Goal: Transaction & Acquisition: Book appointment/travel/reservation

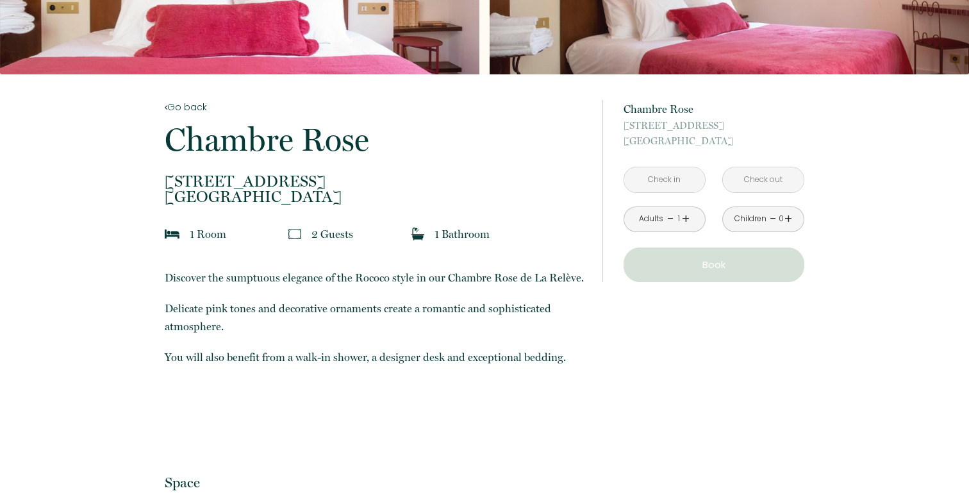
scroll to position [210, 0]
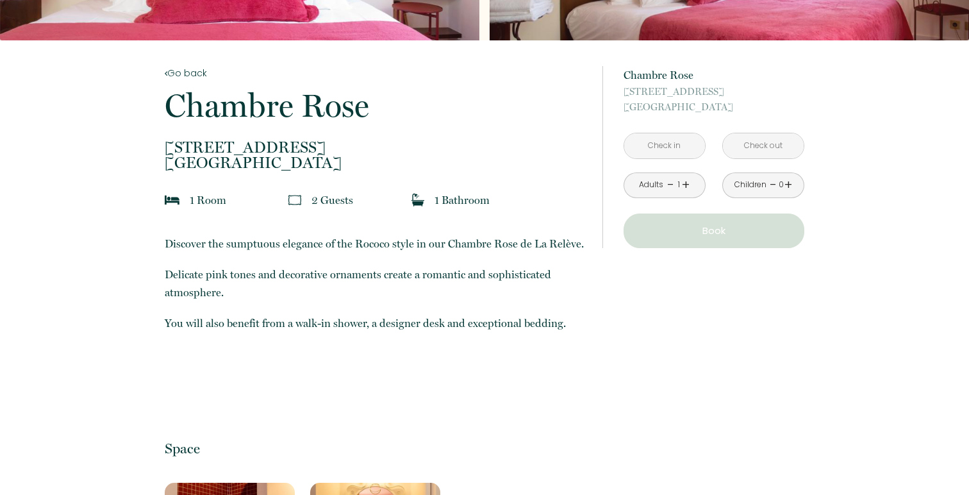
click at [682, 147] on input "text" at bounding box center [665, 145] width 81 height 25
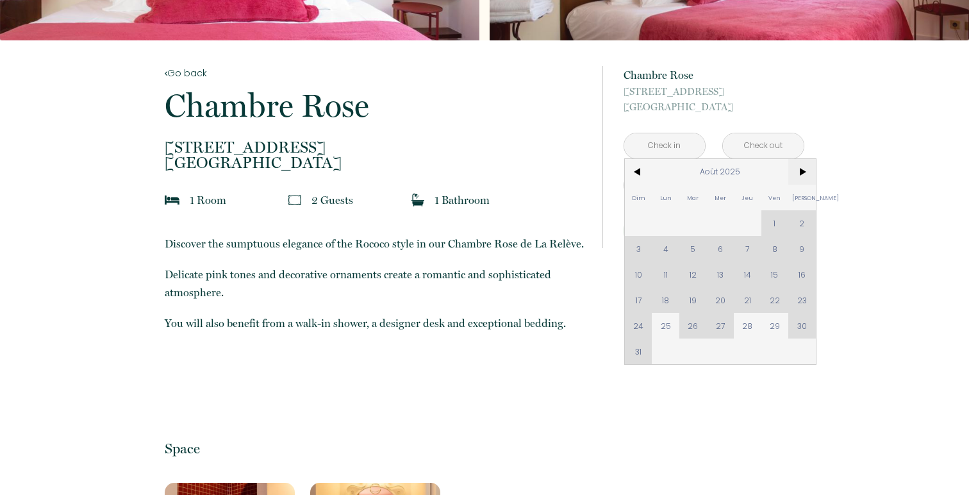
click at [798, 172] on span ">" at bounding box center [803, 172] width 28 height 26
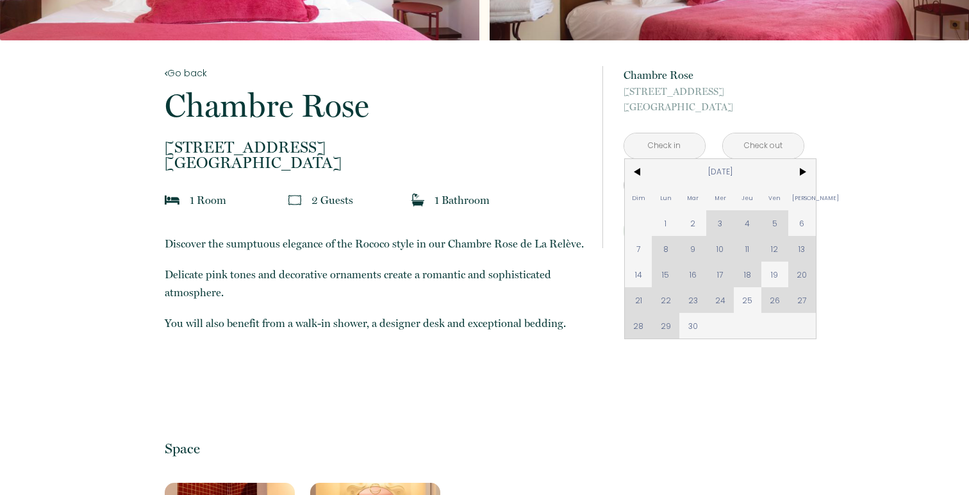
click at [749, 221] on div "Dim Lun Mar Mer Jeu Ven Sam 1 2 3 4 5 6 7 8 9 10 11 12 13 14 15 16 17 18 19 20 …" at bounding box center [720, 249] width 191 height 180
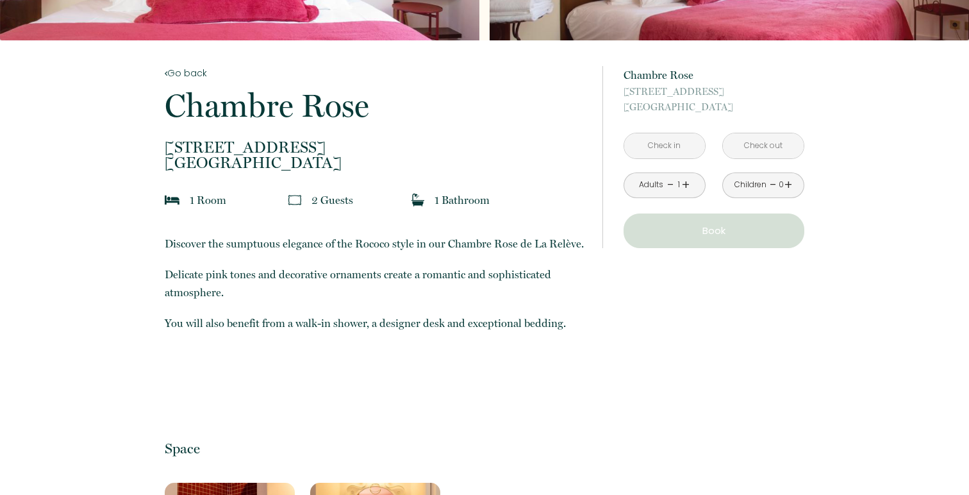
click at [655, 153] on input "text" at bounding box center [665, 145] width 81 height 25
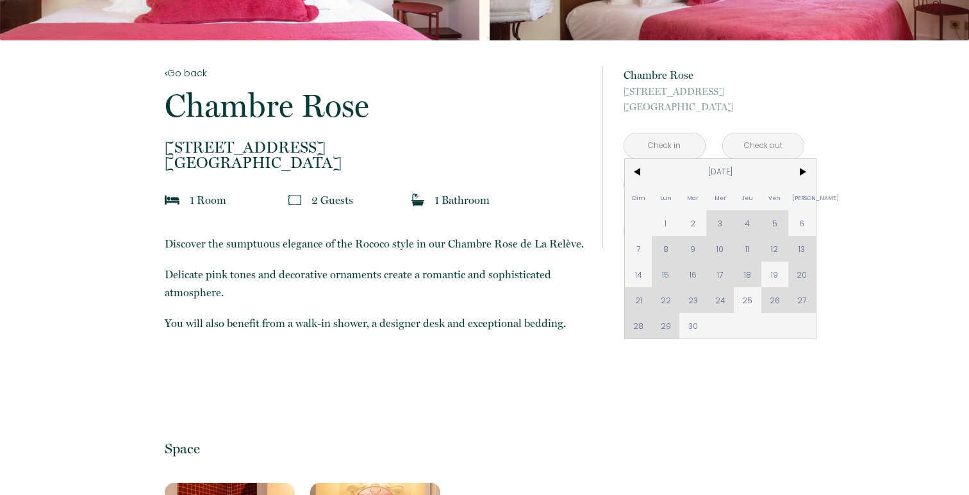
click at [751, 215] on div "Dim Lun Mar Mer Jeu Ven Sam 1 2 3 4 5 6 7 8 9 10 11 12 13 14 15 16 17 18 19 20 …" at bounding box center [720, 249] width 191 height 180
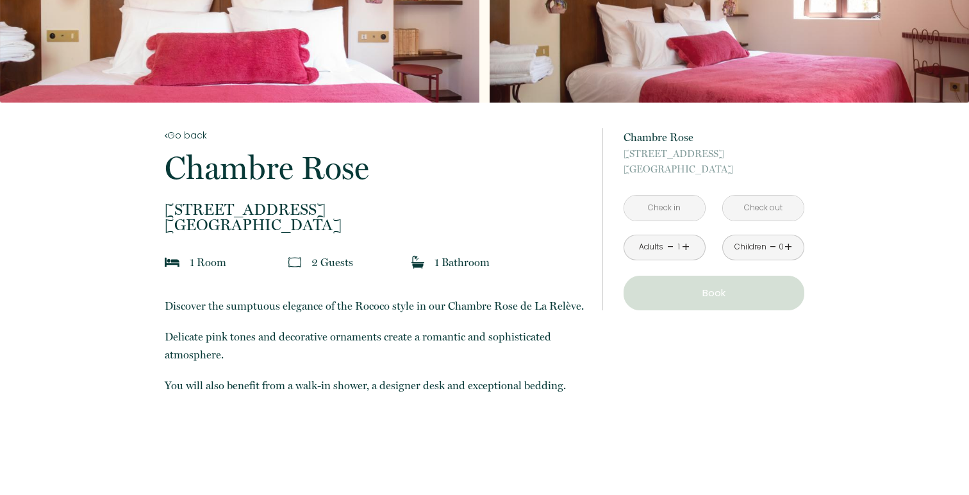
scroll to position [0, 0]
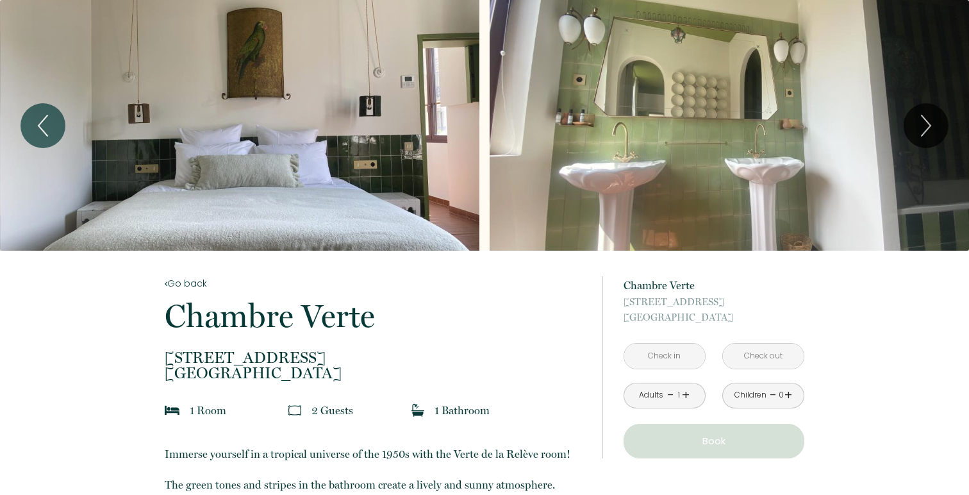
click at [671, 357] on input "text" at bounding box center [665, 356] width 81 height 25
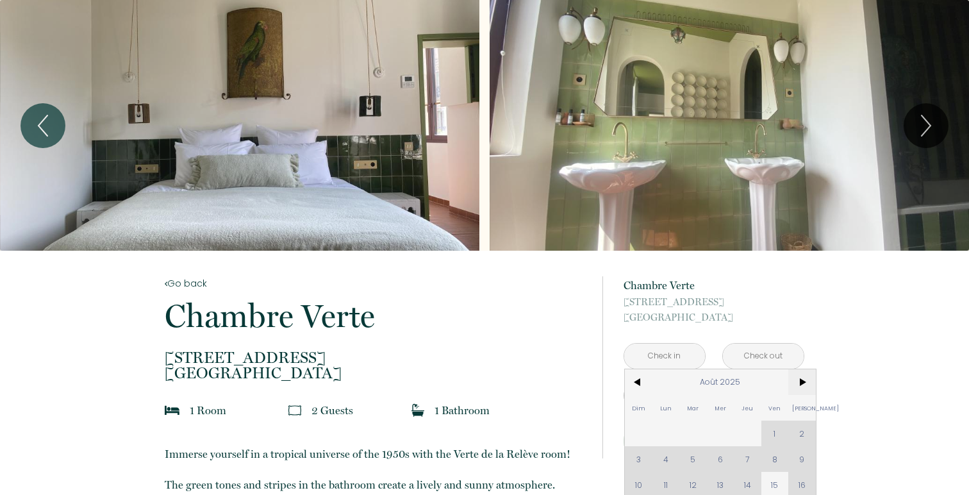
click at [794, 376] on span ">" at bounding box center [803, 382] width 28 height 26
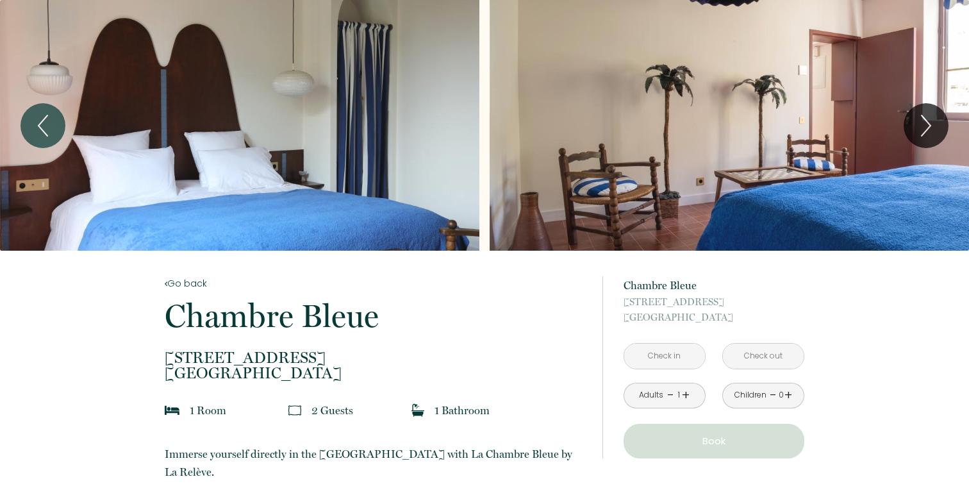
click at [670, 351] on input "text" at bounding box center [665, 356] width 81 height 25
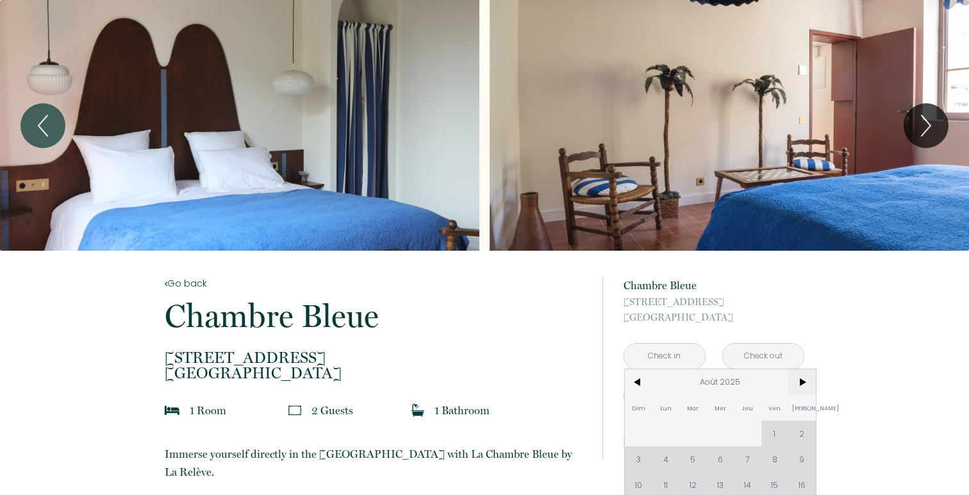
click at [805, 383] on span ">" at bounding box center [803, 382] width 28 height 26
click at [748, 436] on span "4" at bounding box center [748, 434] width 28 height 26
type input "Jeu 04 Sep 2025"
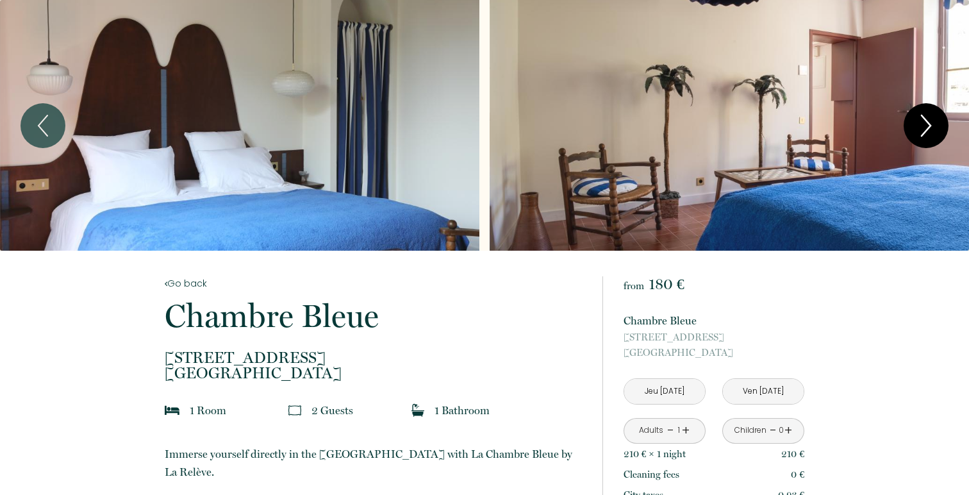
click at [927, 122] on icon "Next" at bounding box center [926, 125] width 27 height 38
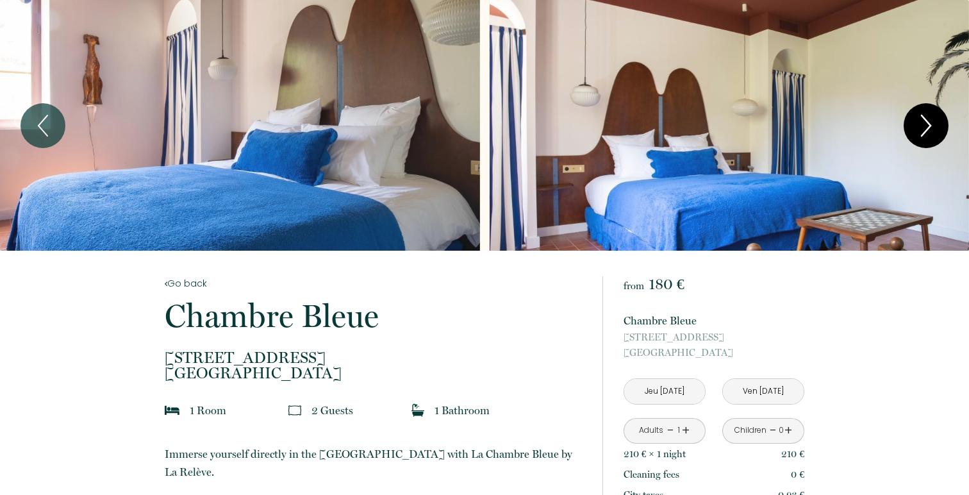
click at [927, 122] on icon "Next" at bounding box center [926, 125] width 9 height 21
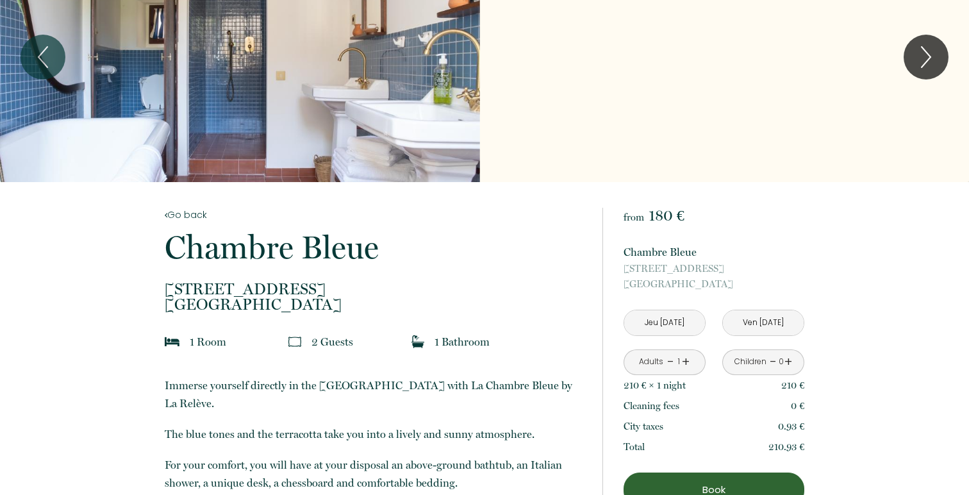
scroll to position [72, 0]
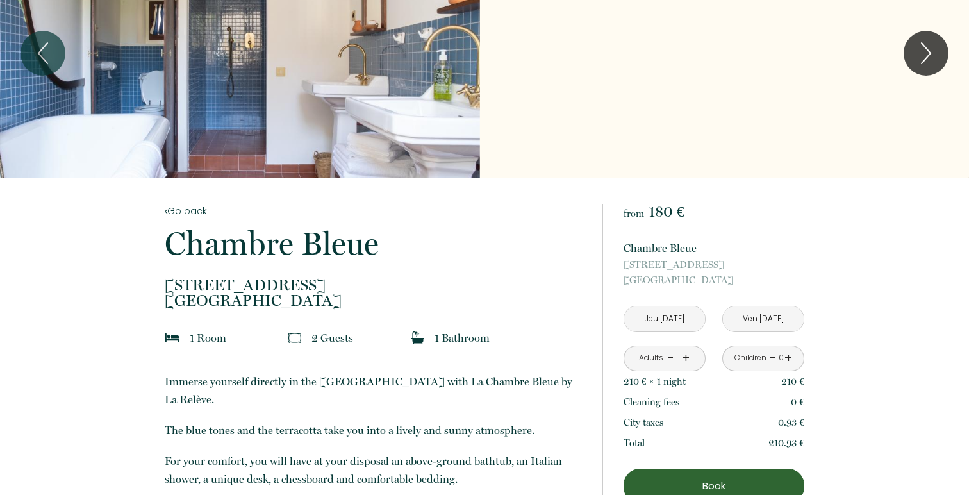
click at [760, 333] on div "from 180 € Chambre Bleue 41 rue d'endoume, Marseille Jeu 04 Sep 2025 < Sep 2025…" at bounding box center [714, 400] width 181 height 392
click at [766, 315] on input "Ven [DATE]" at bounding box center [763, 318] width 81 height 25
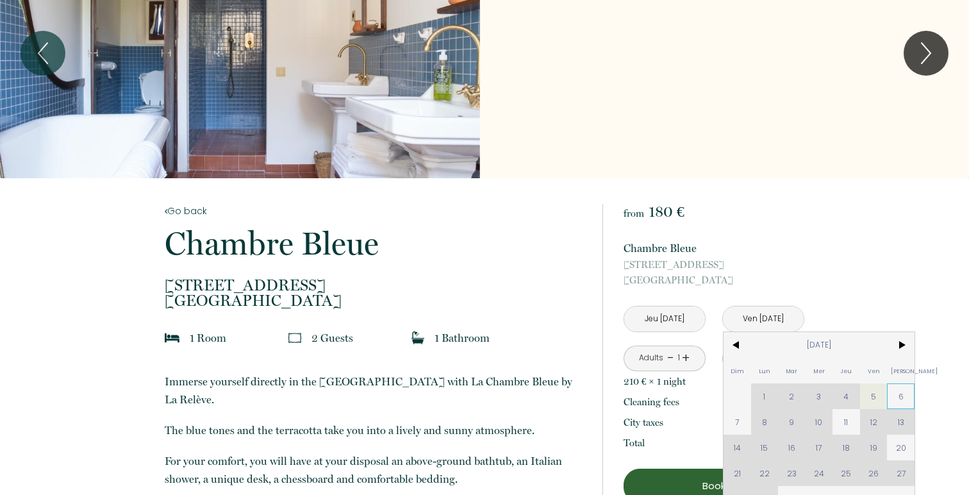
click at [906, 388] on span "6" at bounding box center [901, 396] width 28 height 26
type input "Sam 06 Sep 2025"
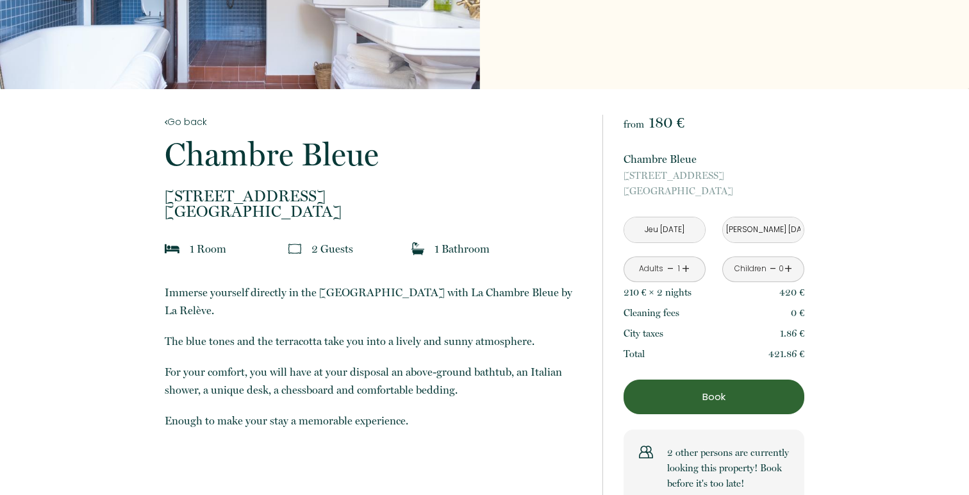
scroll to position [175, 0]
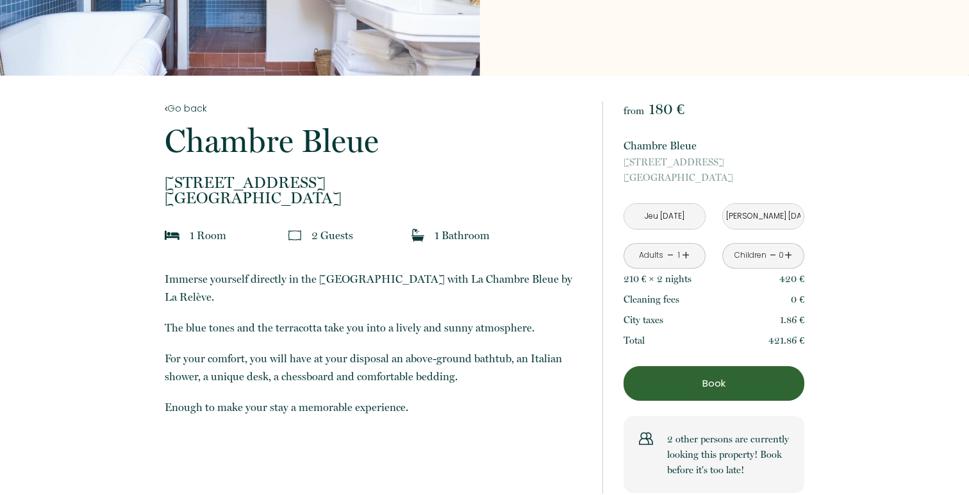
click at [688, 258] on link "+" at bounding box center [686, 256] width 8 height 20
click at [754, 351] on div "from 180 € Chambre Bleue 41 rue d'endoume, Marseille Jeu 04 Sep 2025 < Sep 2025…" at bounding box center [714, 297] width 181 height 392
drag, startPoint x: 758, startPoint y: 338, endPoint x: 811, endPoint y: 338, distance: 53.2
copy p "423.72 €"
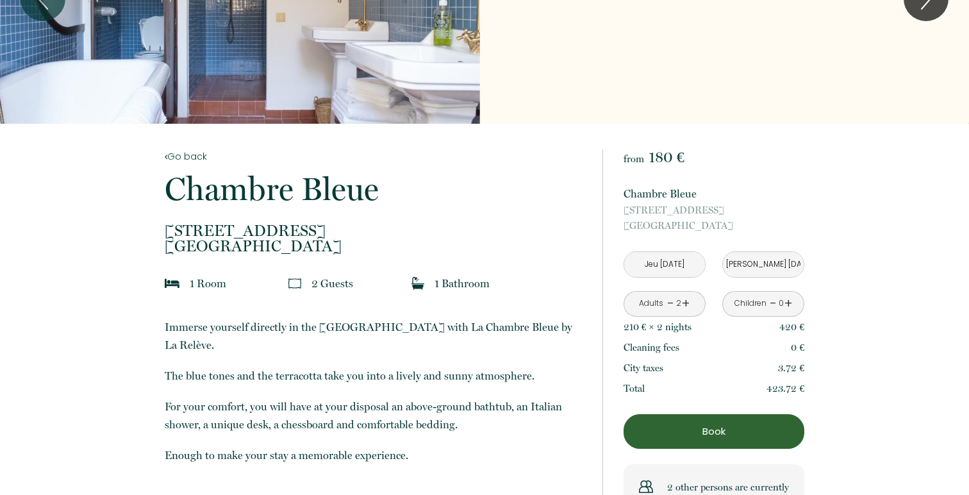
scroll to position [0, 0]
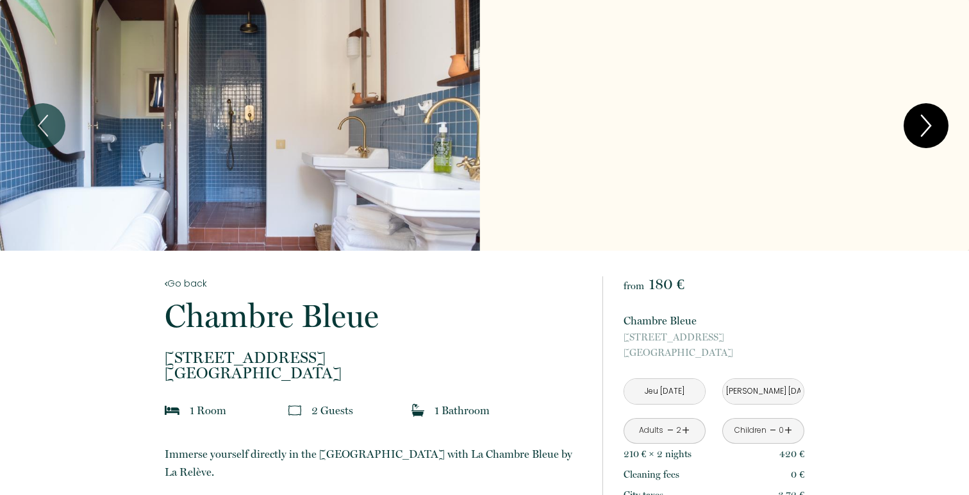
click at [936, 129] on icon "Next" at bounding box center [926, 125] width 27 height 38
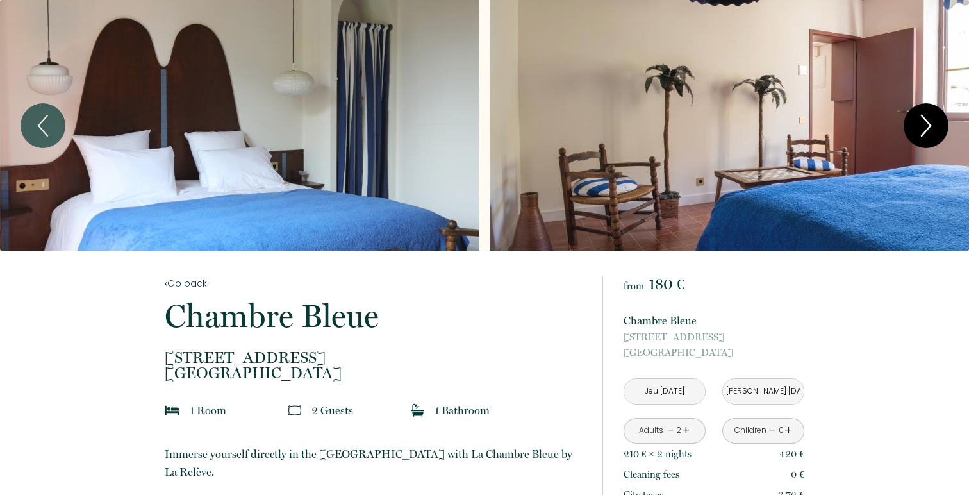
click at [936, 129] on icon "Next" at bounding box center [926, 125] width 27 height 38
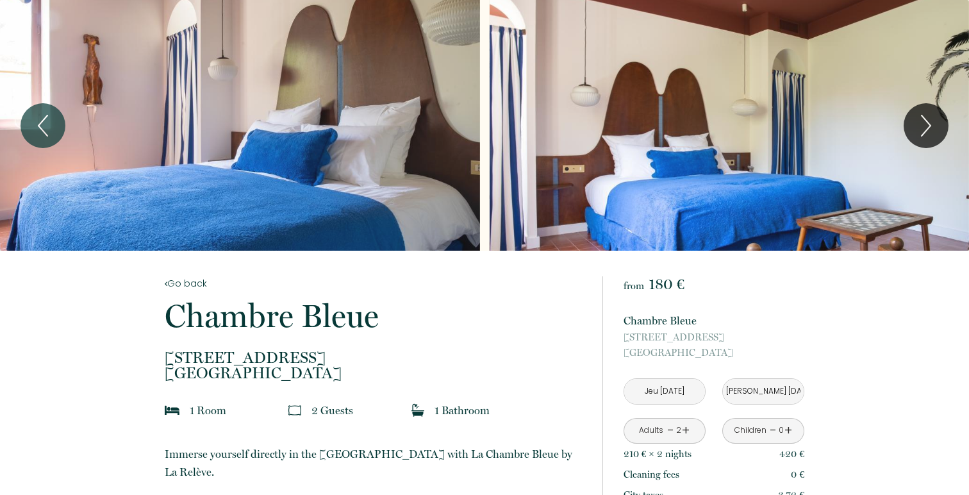
click at [683, 381] on input "[DATE]" at bounding box center [665, 391] width 81 height 25
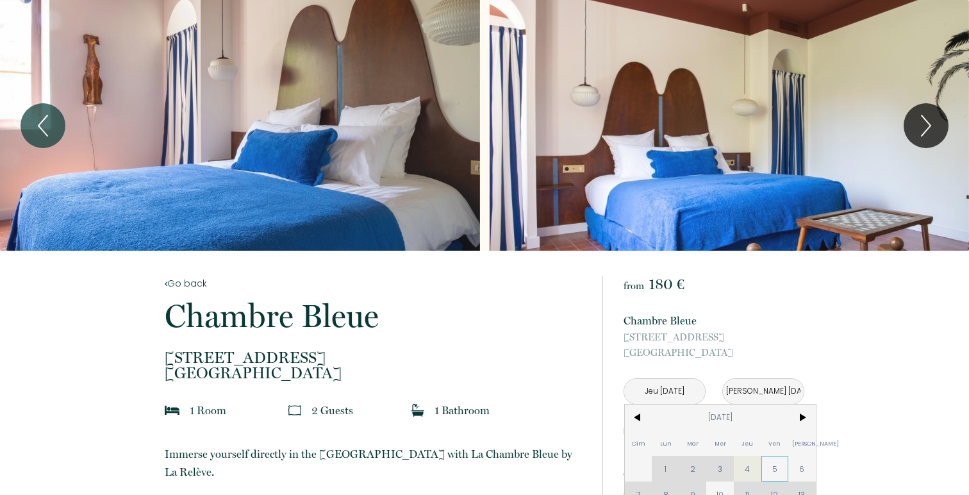
click at [771, 464] on span "5" at bounding box center [776, 469] width 28 height 26
type input "[DATE]"
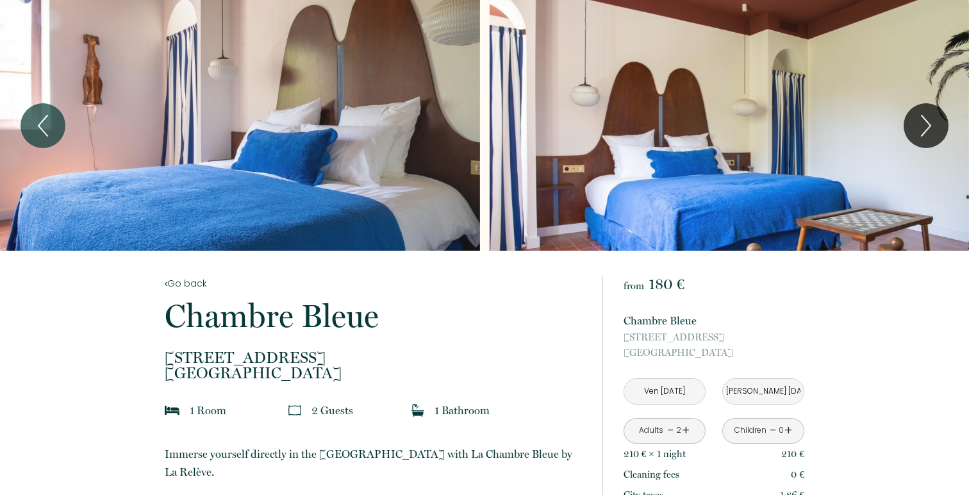
click at [786, 394] on input "Sam 06 Sep 2025" at bounding box center [763, 391] width 81 height 25
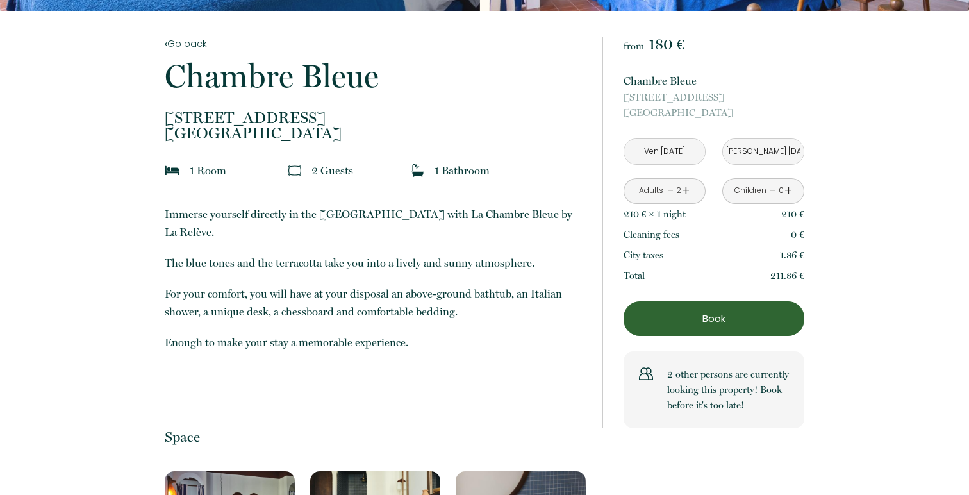
scroll to position [260, 0]
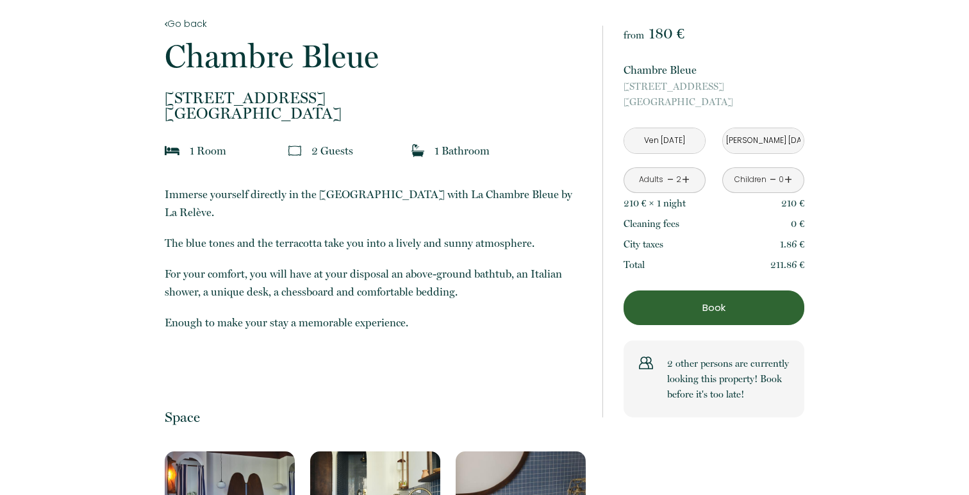
click at [767, 314] on p "Book" at bounding box center [714, 307] width 172 height 15
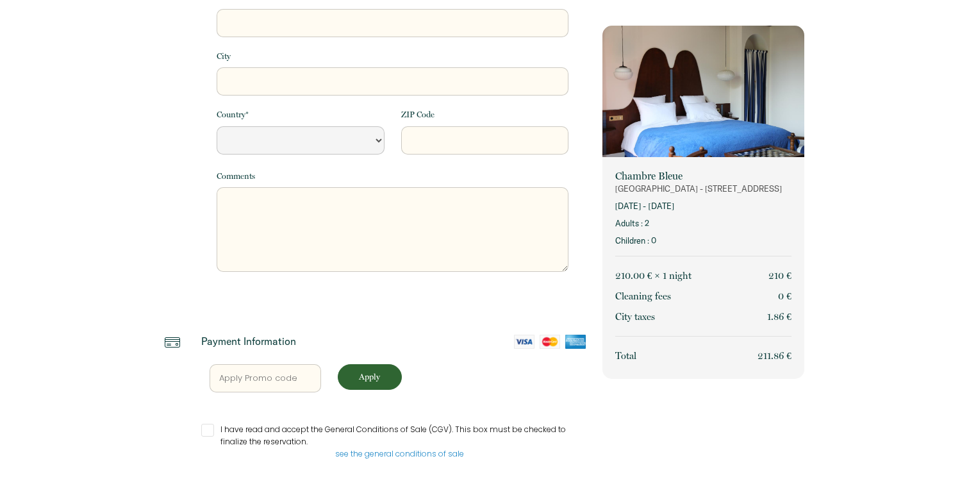
select select "Default select example"
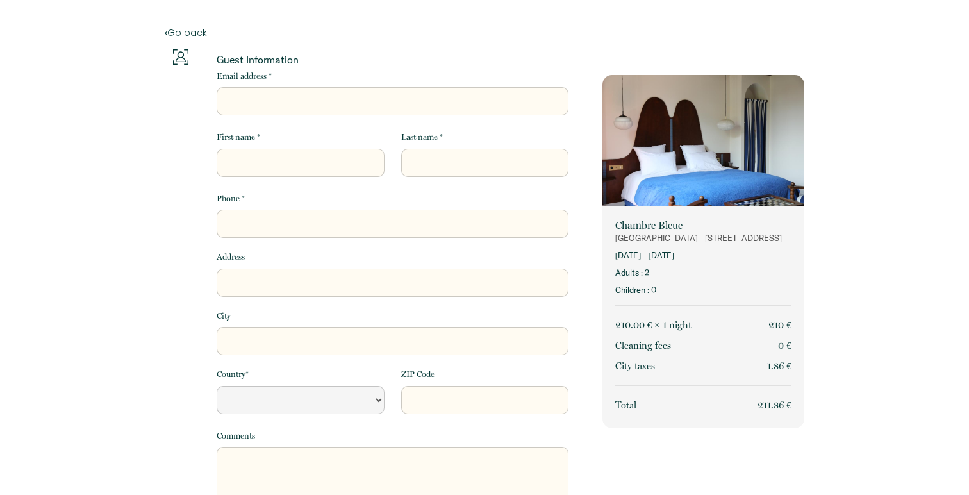
click at [485, 110] on input "Email address *" at bounding box center [393, 101] width 352 height 28
type input "k"
select select "Default select example"
type input "kn"
select select "Default select example"
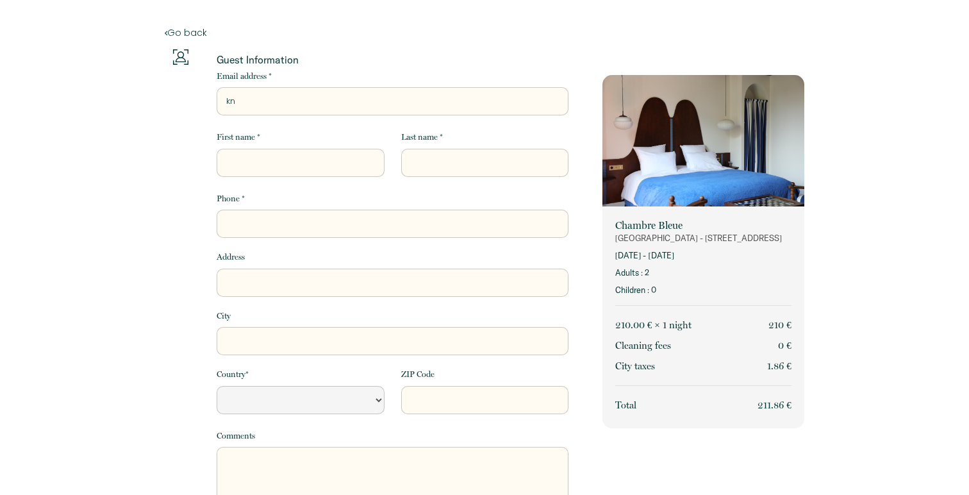
type input "kns"
select select "Default select example"
type input "knss"
select select "Default select example"
type input "knss2"
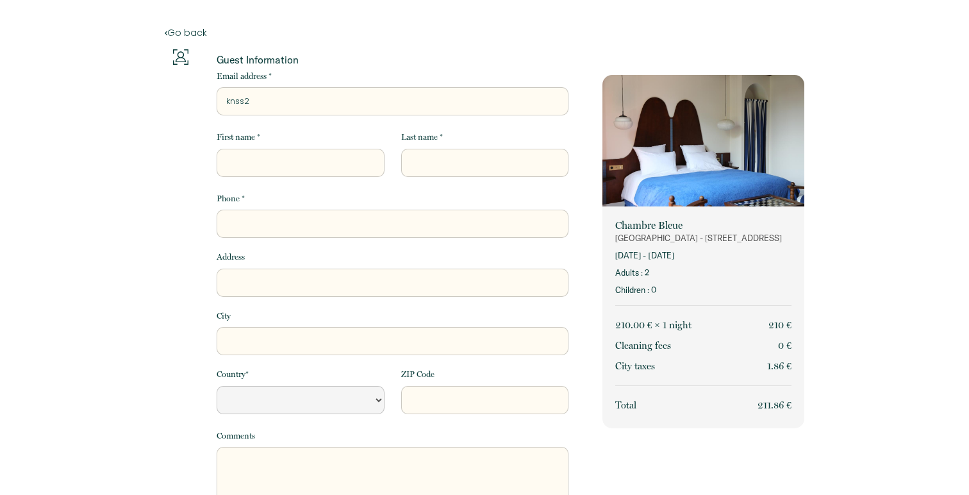
select select "Default select example"
type input "knss20"
select select "Default select example"
type input "knss202"
select select "Default select example"
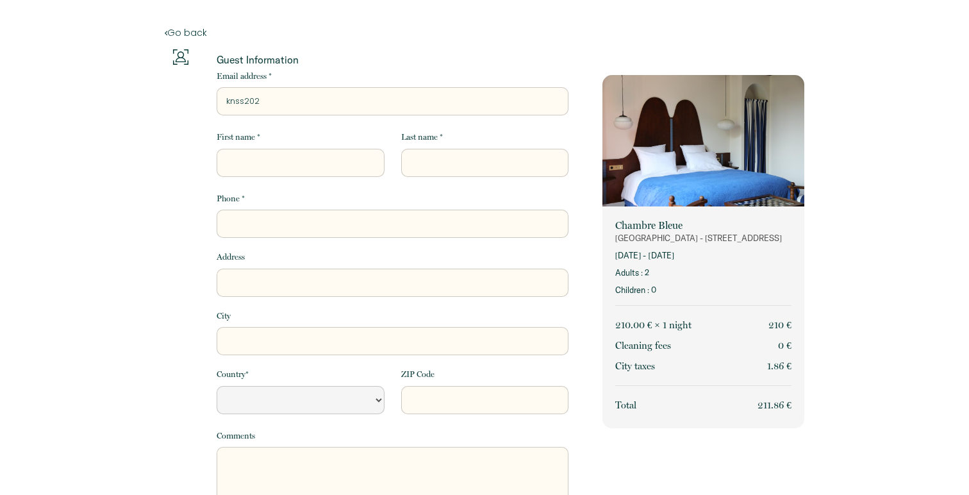
type input "knss2020"
select select "Default select example"
type input "knss2020@"
select select "Default select example"
type input "knss2020@n"
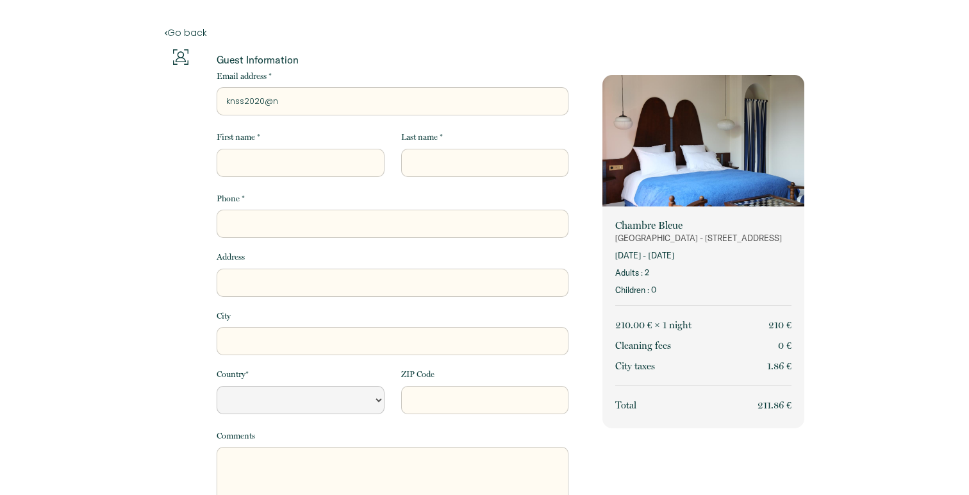
select select "Default select example"
type input "knss2020@na"
select select "Default select example"
type input "knss2020@nav"
select select "Default select example"
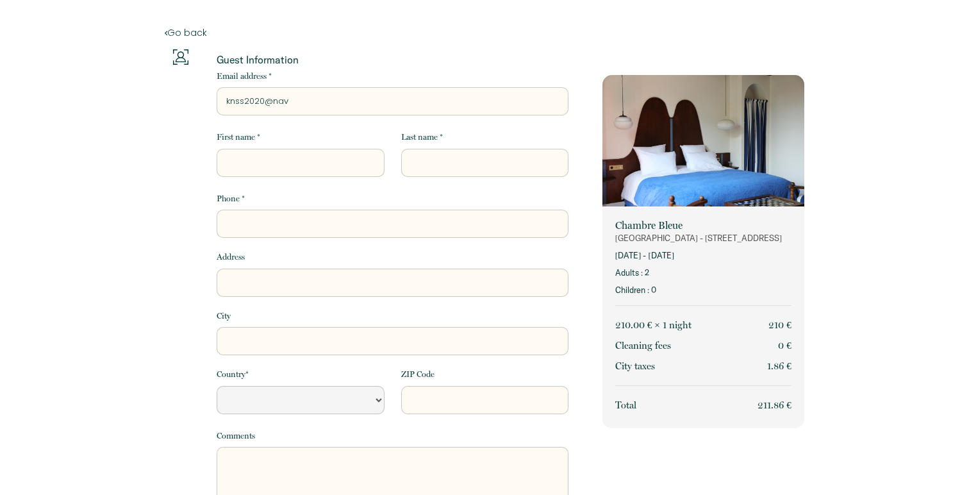
type input "knss2020@nave"
select select "Default select example"
type input "knss2020@naver"
select select "Default select example"
type input "knss2020@naver."
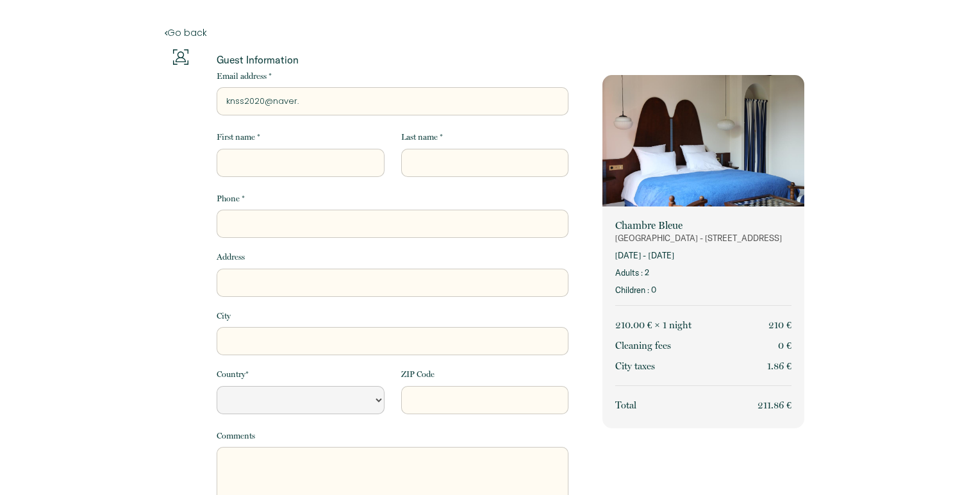
select select "Default select example"
type input "knss2020@naver.c"
select select "Default select example"
type input "knss2020@naver.co"
select select "Default select example"
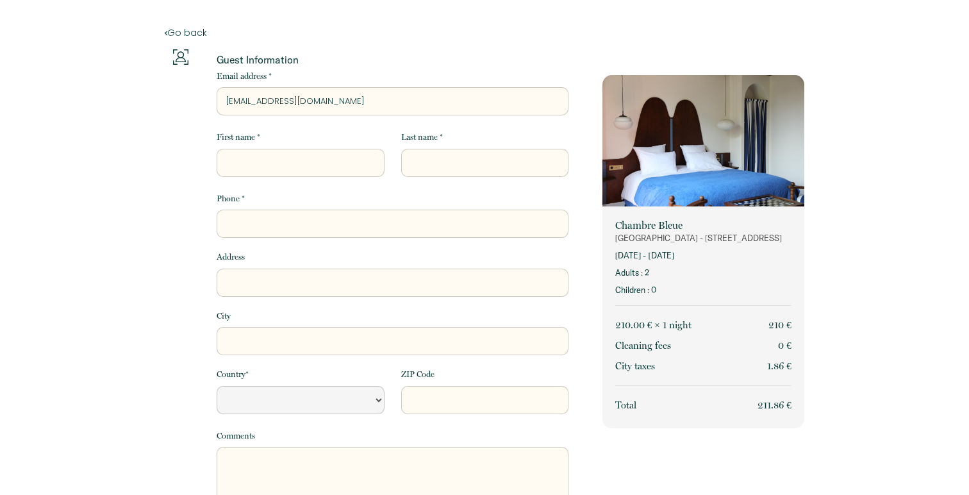
type input "knss2020@naver.com"
select select "Default select example"
type input "knss2020@naver.com"
click at [342, 155] on input "First name *" at bounding box center [300, 163] width 167 height 28
type input "s"
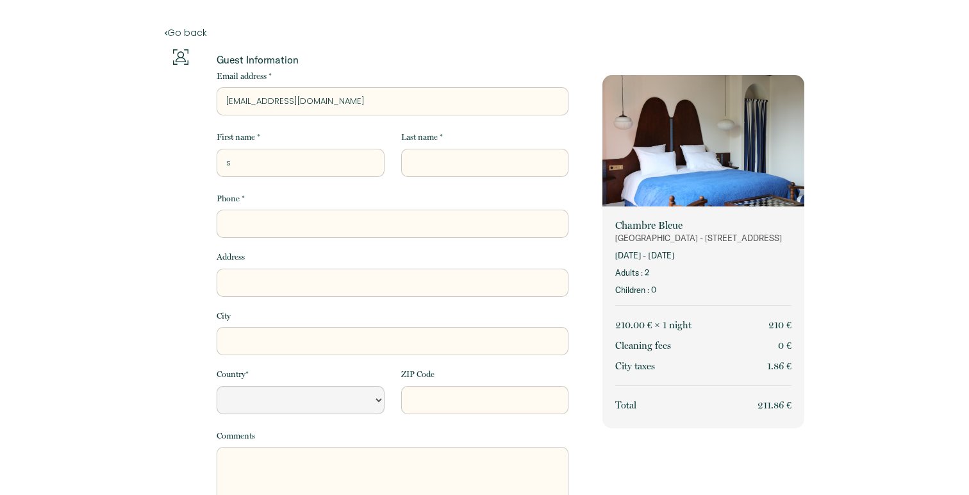
select select "Default select example"
type input "S"
select select "Default select example"
type input "SA"
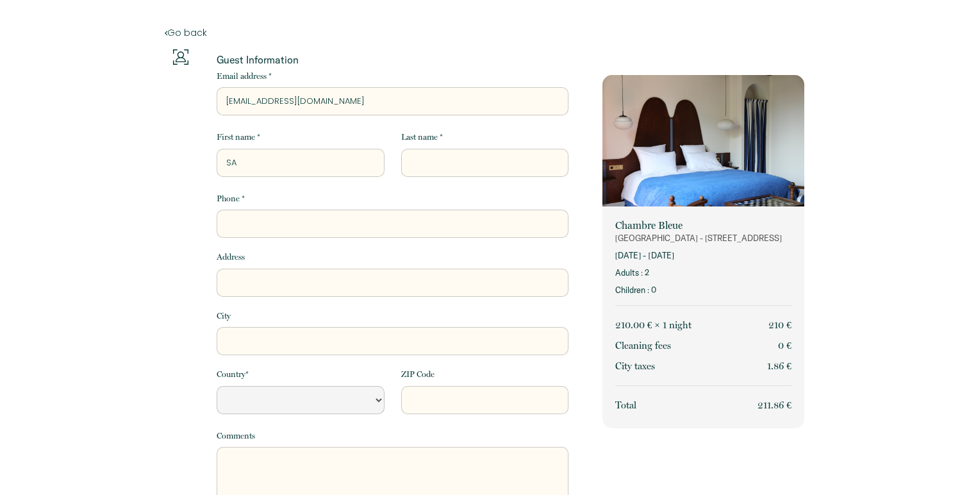
select select "Default select example"
type input "SAN"
select select "Default select example"
type input "SANS"
select select "Default select example"
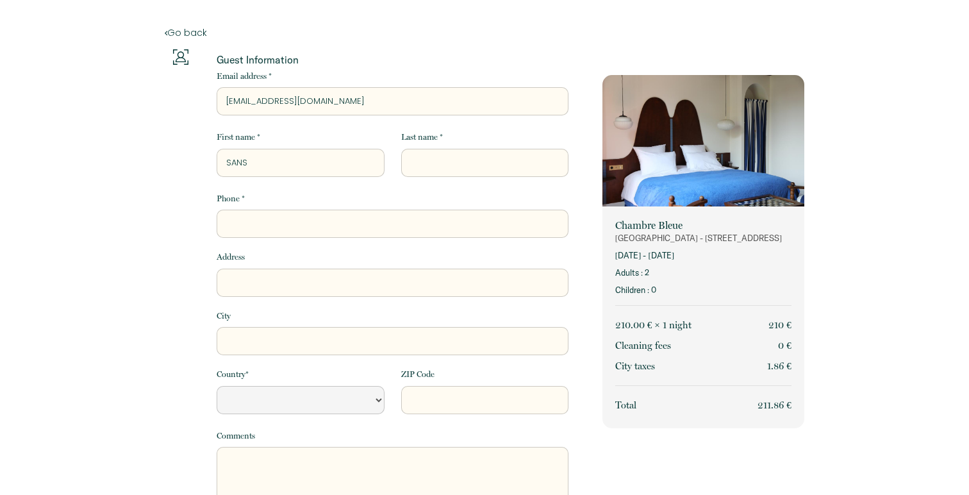
type input "SANSU"
select select "Default select example"
type input "SANSU"
select select "Default select example"
type input "SANSU"
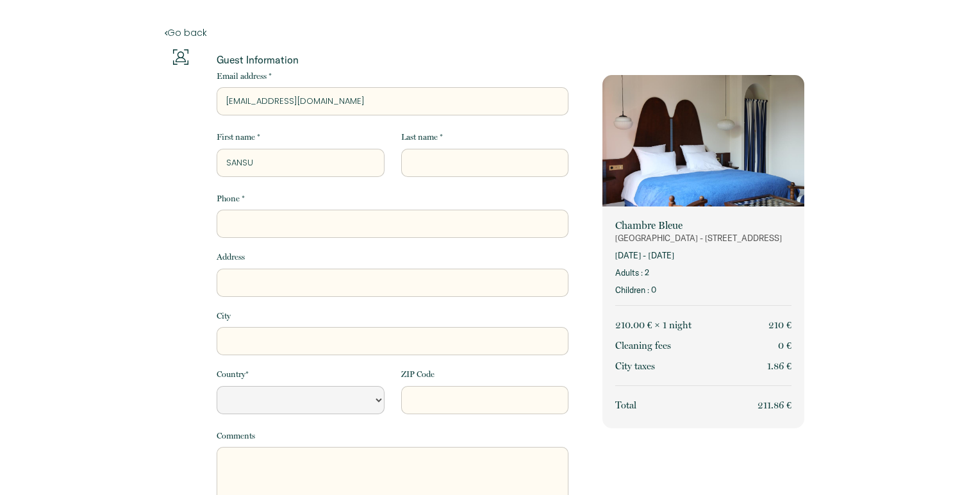
select select "Default select example"
type input "SANSU"
type input "K"
select select "Default select example"
type input "KI"
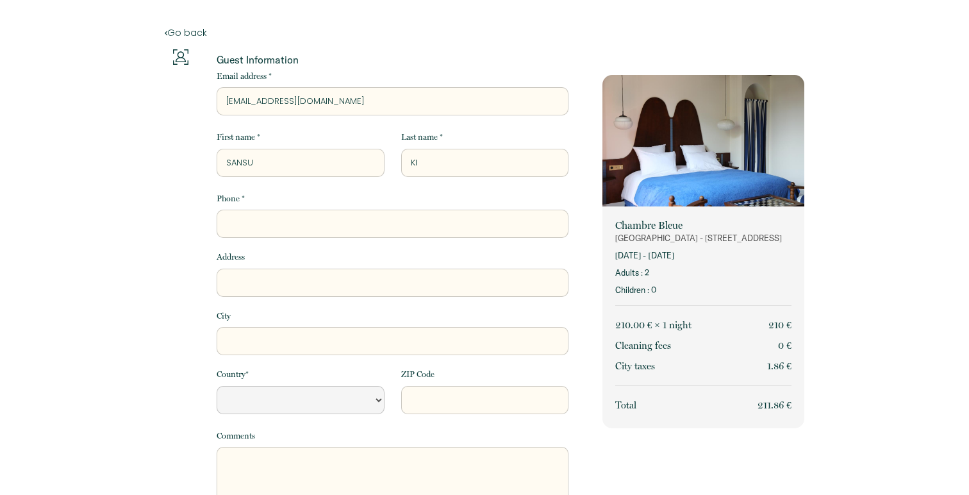
select select "Default select example"
type input "KIM"
select select "Default select example"
type input "KIM"
click at [331, 247] on div "Phone * Address City Country * France Portugal Afghanistan Albania Algeria Amer…" at bounding box center [392, 370] width 369 height 356
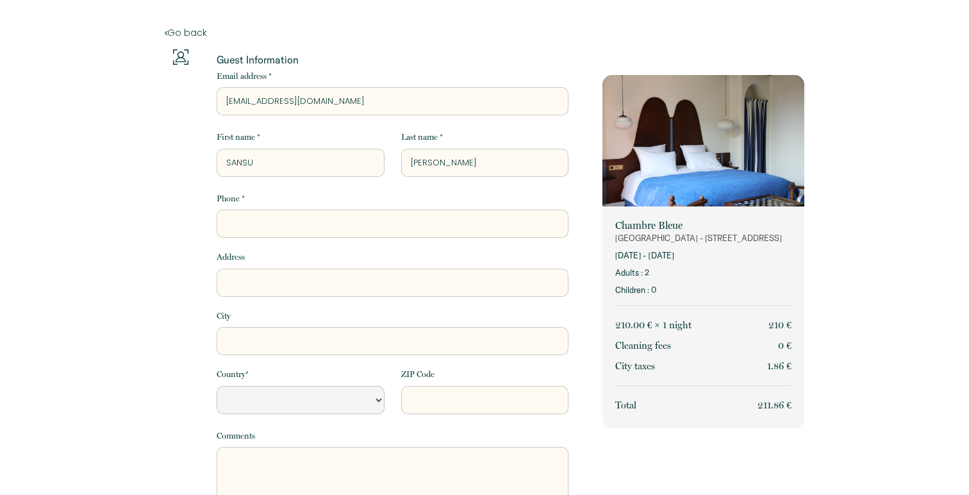
click at [337, 229] on input "Phone *" at bounding box center [393, 224] width 352 height 28
type input "+"
select select "Default select example"
type input "+8"
select select "Default select example"
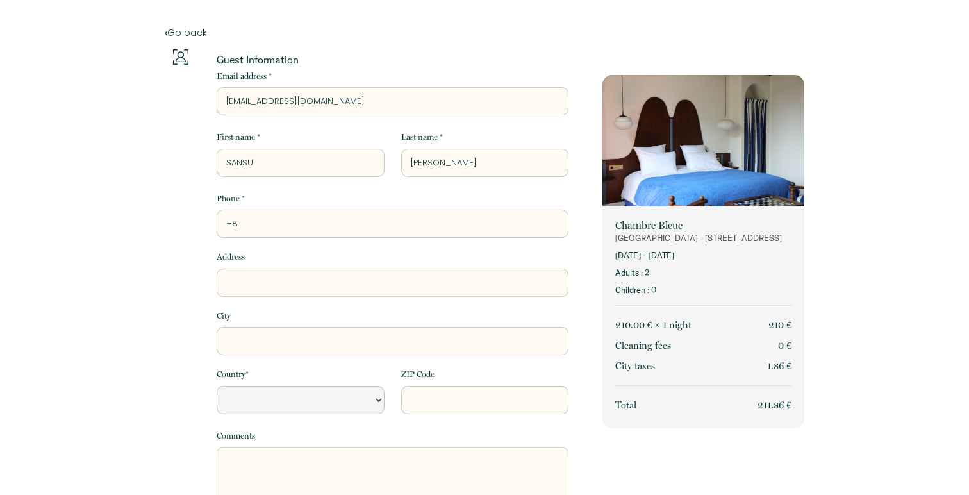
type input "+82"
select select "Default select example"
type input "+821"
select select "Default select example"
type input "+8210"
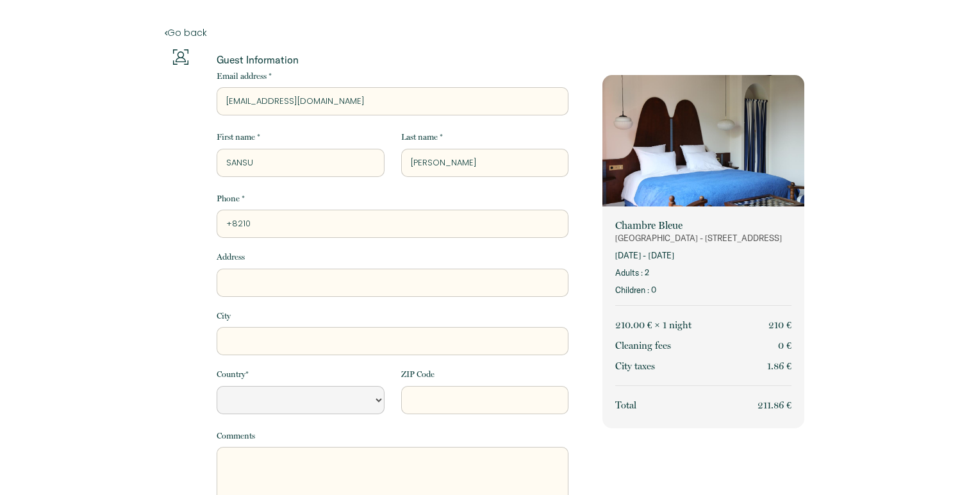
select select "Default select example"
type input "+82104"
select select "Default select example"
type input "+821043"
select select "Default select example"
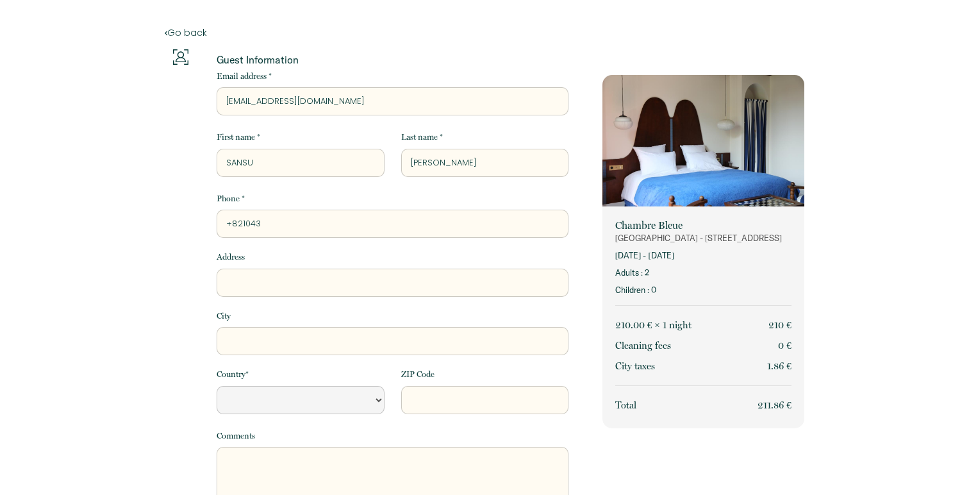
type input "+8210431"
select select "Default select example"
type input "+82104315"
select select "Default select example"
type input "+821043150"
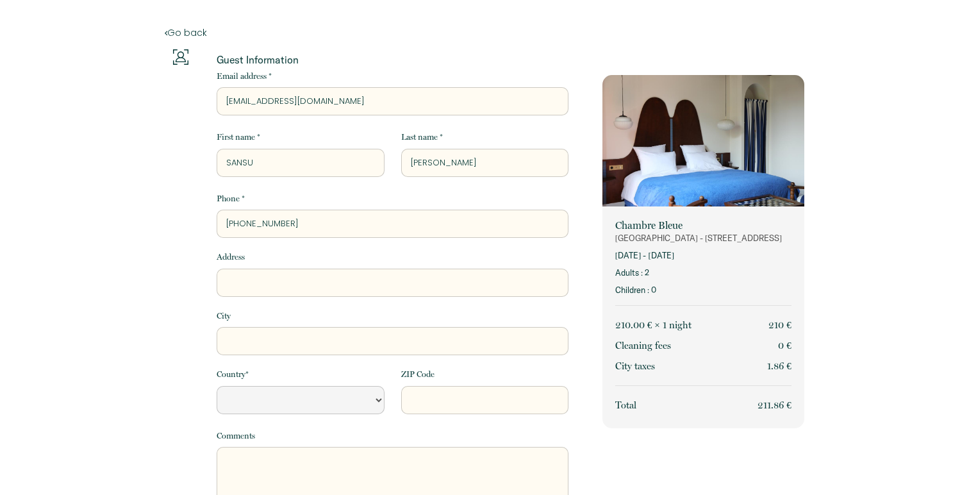
select select "Default select example"
type input "+8210431505"
select select "Default select example"
type input "+82104315052"
select select "Default select example"
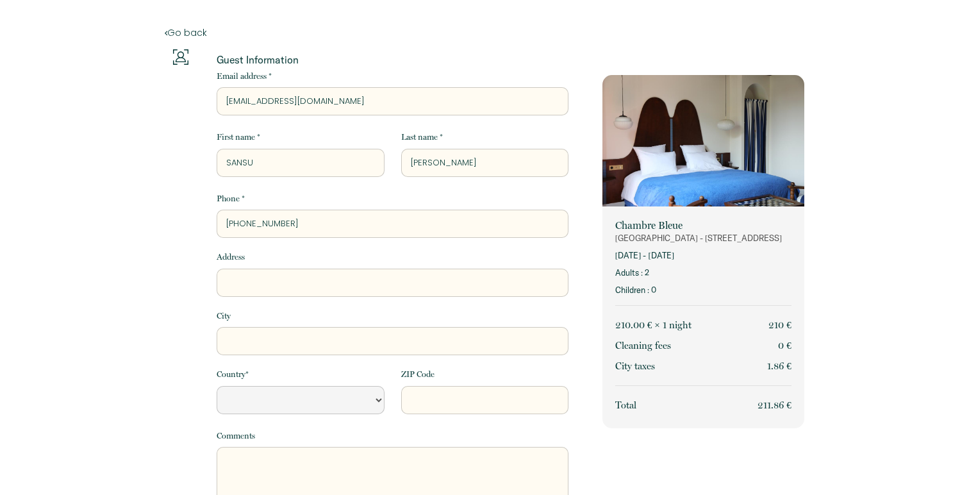
type input "+821043150520"
select select "Default select example"
type input "+821043150520"
click at [302, 293] on input "Address" at bounding box center [393, 283] width 352 height 28
paste input "30, Seonsuchon-ro, Haeundae-gu, Busan, Republic of Korea"
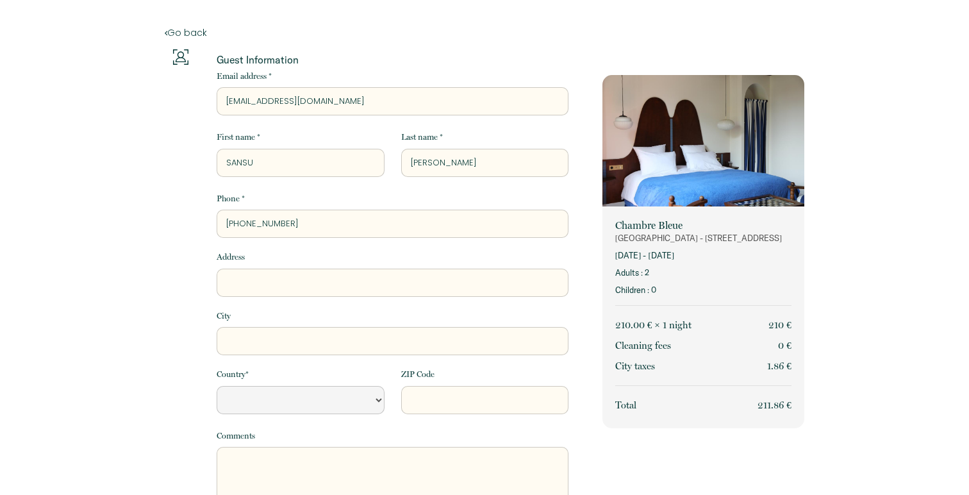
type input "30, Seonsuchon-ro, Haeundae-gu, Busan, Republic of Korea"
select select "Default select example"
drag, startPoint x: 490, startPoint y: 274, endPoint x: 365, endPoint y: 282, distance: 125.9
click at [365, 282] on input "30, Seonsuchon-ro, Haeundae-gu, Busan, Republic of Korea" at bounding box center [393, 283] width 352 height 28
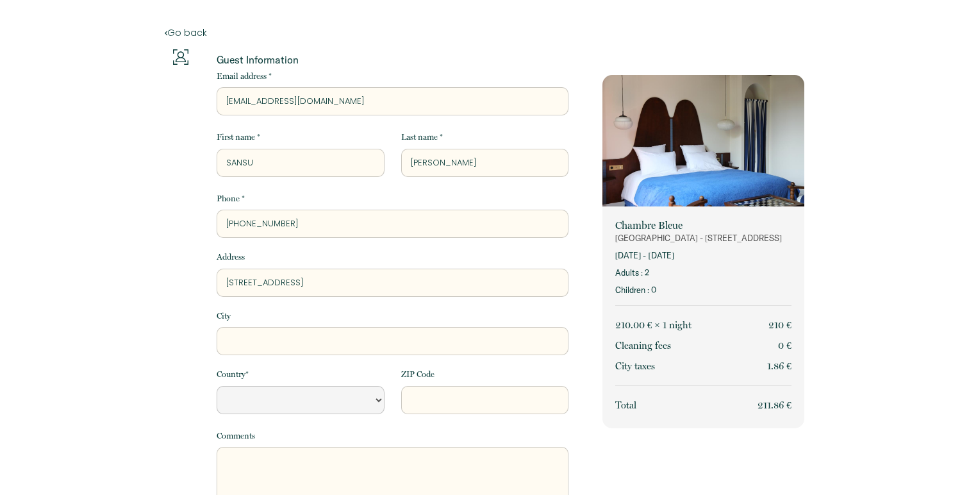
drag, startPoint x: 367, startPoint y: 282, endPoint x: 480, endPoint y: 286, distance: 112.9
click at [480, 286] on input "30, Seonsuchon-ro, Haeundae-gu, Busan, Republic of Korea" at bounding box center [393, 283] width 352 height 28
type input "30, Seonsuchon-ro, Haeundae-gu, Busan, Republic of Korea"
click at [353, 328] on input "City" at bounding box center [393, 341] width 352 height 28
paste input "Busan, Republic of Korea"
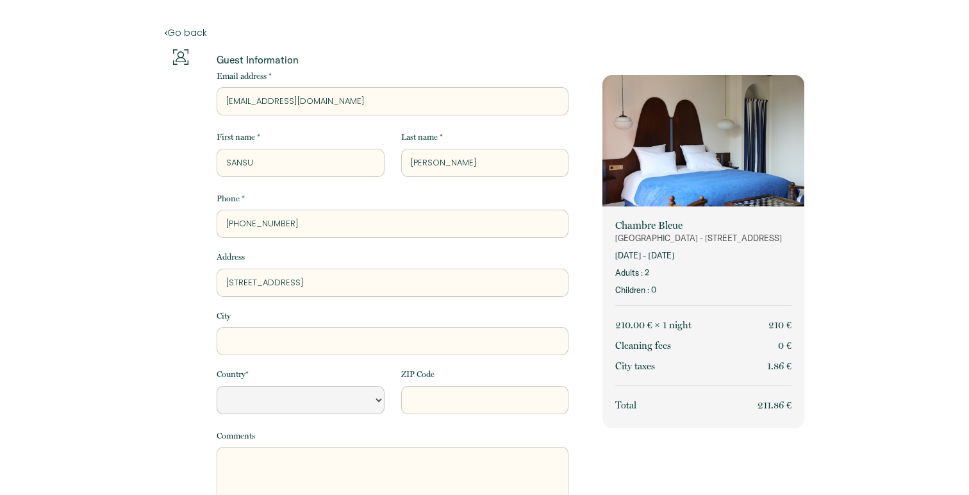
type input "Busan, Republic of Korea"
select select "Default select example"
type input "Busan, Republic of Korea"
click at [486, 281] on input "30, Seonsuchon-ro, Haeundae-gu, Busan, Republic of Korea" at bounding box center [393, 283] width 352 height 28
drag, startPoint x: 486, startPoint y: 281, endPoint x: 367, endPoint y: 289, distance: 119.5
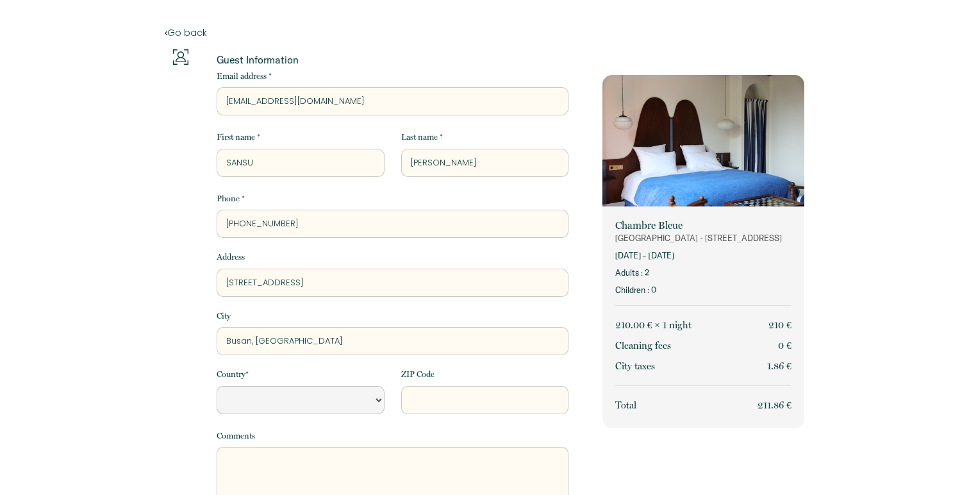
click at [367, 289] on input "30, Seonsuchon-ro, Haeundae-gu, Busan, Republic of Korea" at bounding box center [393, 283] width 352 height 28
type input "30, Seonsuchon-ro, Haeundae-gu, Busan, Republic of Kore"
select select "Default select example"
type input "30, Seonsuchon-ro, Haeundae-gu, Busan, Republic of Kor"
select select "Default select example"
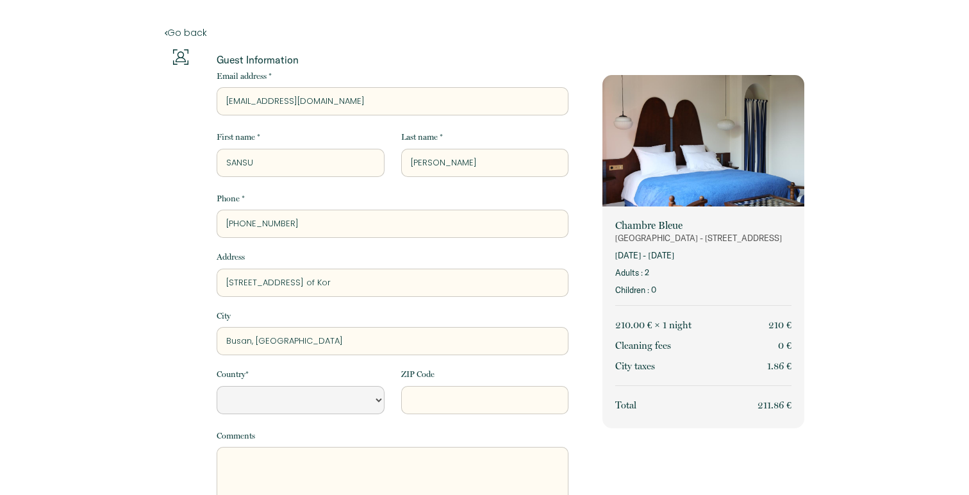
type input "30, Seonsuchon-ro, Haeundae-gu, Busan, Republic of Ko"
select select "Default select example"
type input "30, Seonsuchon-ro, Haeundae-gu, Busan, Republic of K"
select select "Default select example"
type input "30, Seonsuchon-ro, Haeundae-gu, Busan, Republic of"
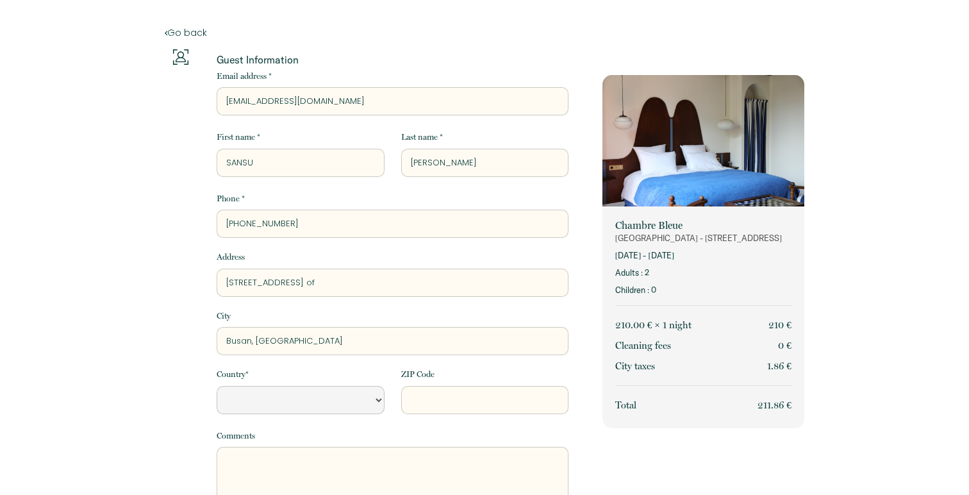
select select "Default select example"
type input "30, Seonsuchon-ro, Haeundae-gu, Busan, Republic of"
select select "Default select example"
type input "30, Seonsuchon-ro, Haeundae-gu, Busan, Republic o"
select select "Default select example"
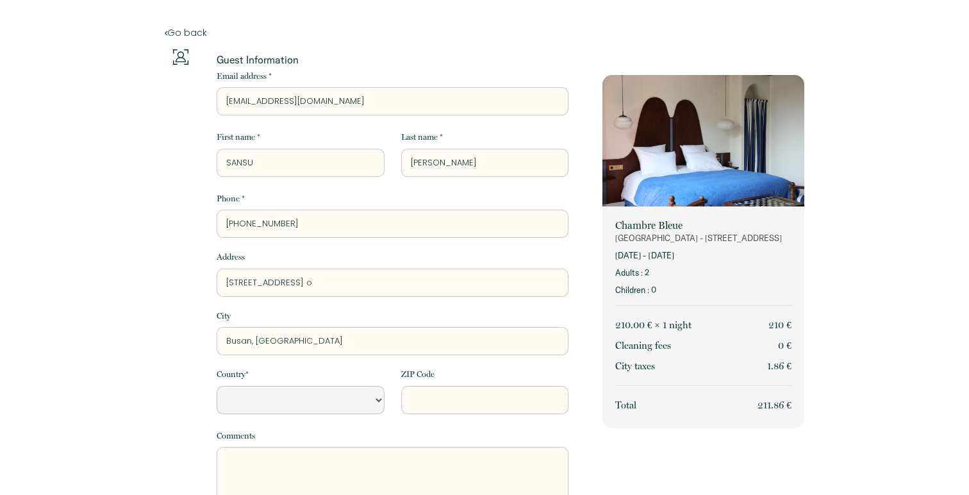
type input "30, Seonsuchon-ro, Haeundae-gu, Busan, Republic"
select select "Default select example"
type input "30, Seonsuchon-ro, Haeundae-gu, Busan, Republic"
select select "Default select example"
type input "30, Seonsuchon-ro, Haeundae-gu, Busan, Republi"
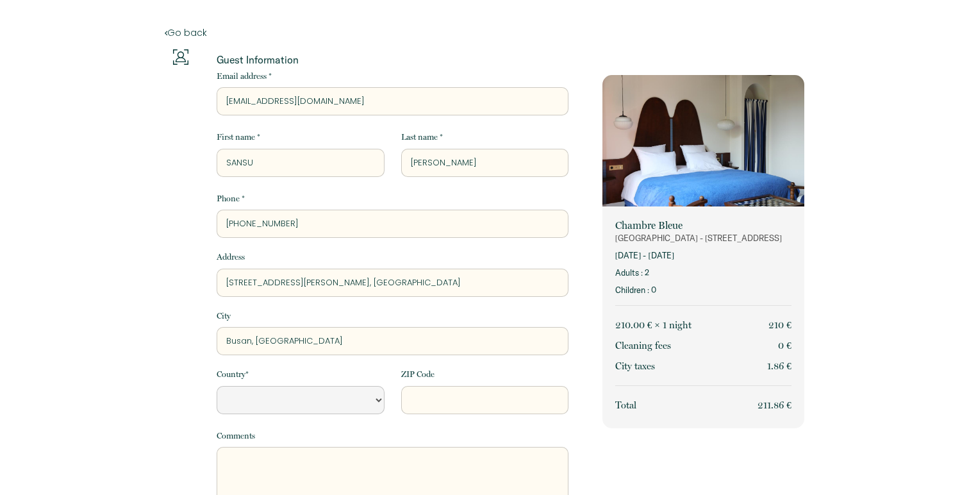
select select "Default select example"
type input "30, Seonsuchon-ro, Haeundae-gu, Busan, Republ"
select select "Default select example"
type input "30, Seonsuchon-ro, Haeundae-gu, Busan, Repub"
select select "Default select example"
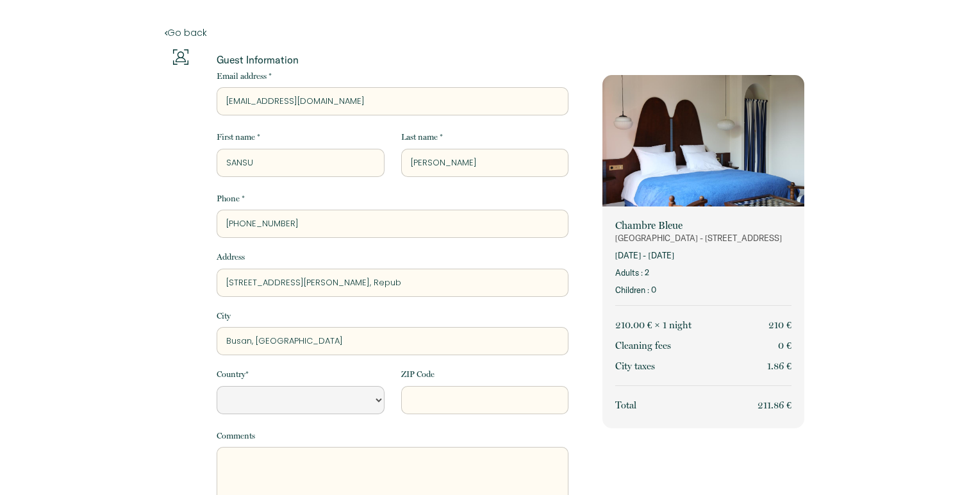
type input "30, Seonsuchon-ro, Haeundae-gu, Busan, Repu"
select select "Default select example"
type input "30, Seonsuchon-ro, Haeundae-gu, Busan, Rep"
select select "Default select example"
type input "30, Seonsuchon-ro, Haeundae-gu, Busan, Re"
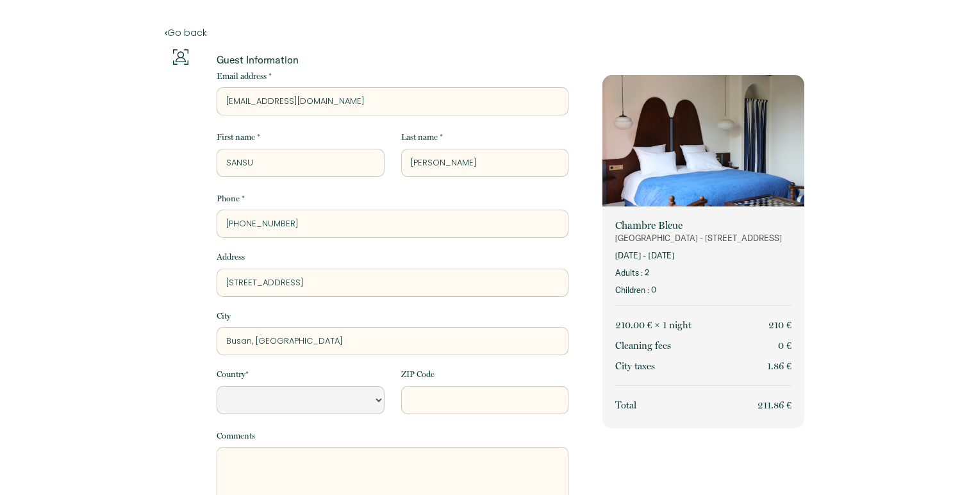
select select "Default select example"
type input "30, Seonsuchon-ro, Haeundae-gu, Busan, R"
select select "Default select example"
type input "30, Seonsuchon-ro, Haeundae-gu, Busan,"
select select "Default select example"
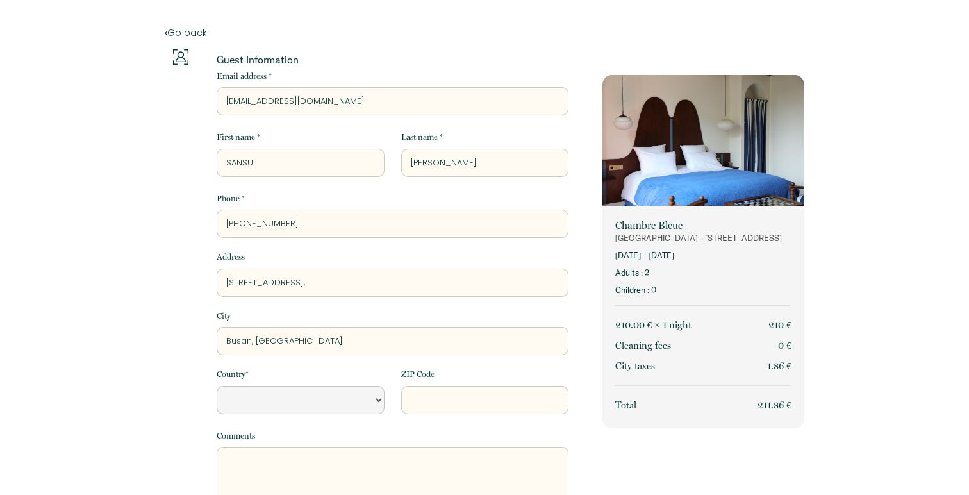
type input "30, Seonsuchon-ro, Haeundae-gu, Busan,"
select select "Default select example"
type input "30, Seonsuchon-ro, Haeundae-gu, Busan"
select select "Default select example"
type input "30, Seonsuchon-ro, Haeundae-gu, Busa"
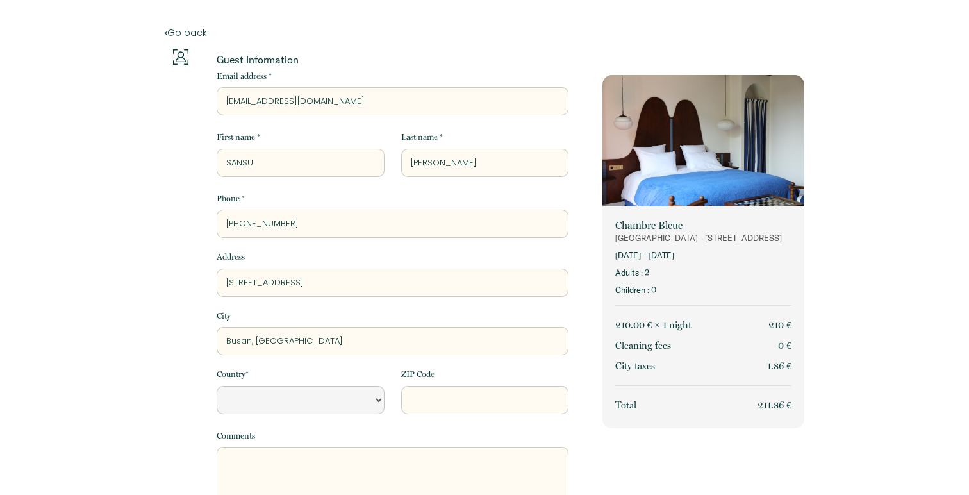
select select "Default select example"
type input "30, Seonsuchon-ro, Haeundae-gu, Bus"
select select "Default select example"
type input "30, Seonsuchon-ro, Haeundae-gu, Bu"
select select "Default select example"
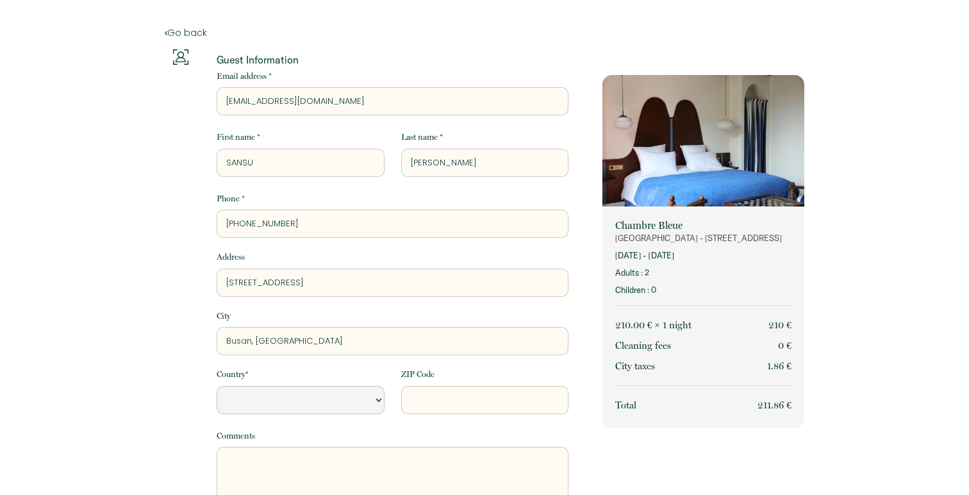
type input "30, Seonsuchon-ro, Haeundae-gu, B"
select select "Default select example"
type input "30, Seonsuchon-ro, Haeundae-gu,"
select select "Default select example"
type input "30, Seonsuchon-ro, Haeundae-gu,"
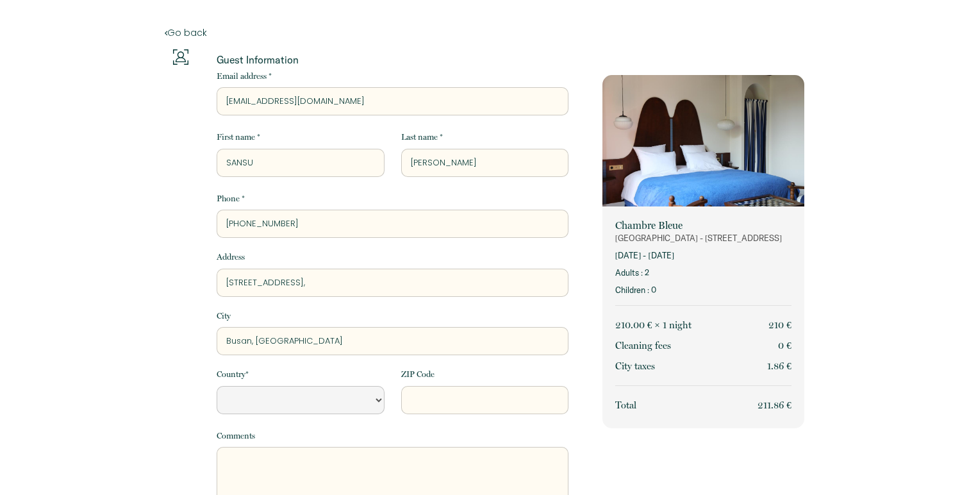
select select "Default select example"
type input "30, Seonsuchon-ro, Haeundae-gu"
select select "Default select example"
type input "30, Seonsuchon-ro, Haeundae-gu"
click at [230, 344] on input "Busan, Republic of Korea" at bounding box center [393, 341] width 352 height 28
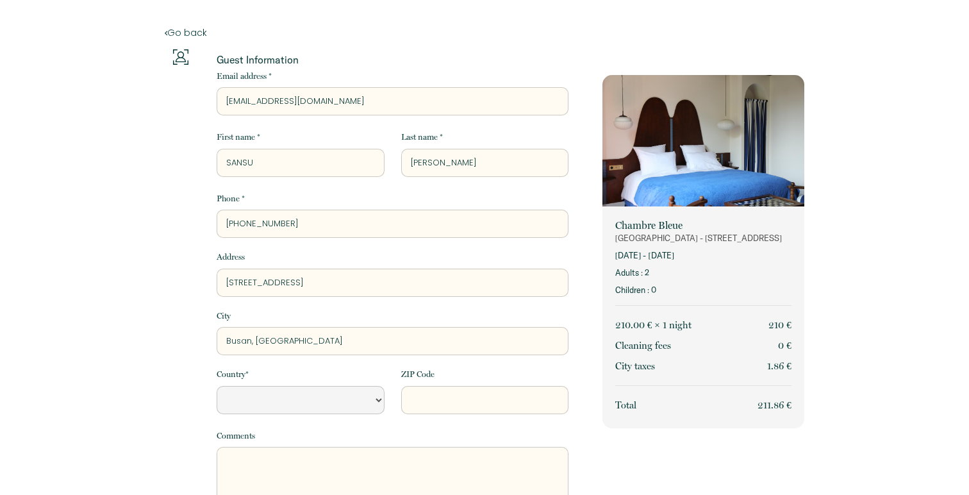
type input "Busan, Republic of Korea"
select select "Default select example"
click at [266, 410] on select "France Portugal Afghanistan Albania Algeria American Samoa Andorra Angola Angui…" at bounding box center [300, 400] width 167 height 28
drag, startPoint x: 360, startPoint y: 346, endPoint x: 253, endPoint y: 346, distance: 107.1
click at [253, 346] on input "Busan, Republic of Korea" at bounding box center [393, 341] width 352 height 28
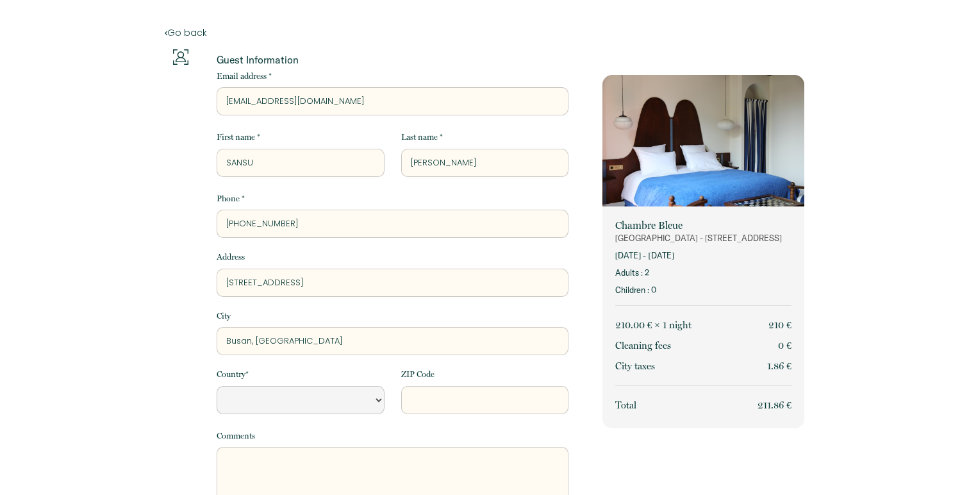
type input "Busan,"
select select "Default select example"
type input "Busan"
select select "Default select example"
type input "Busan"
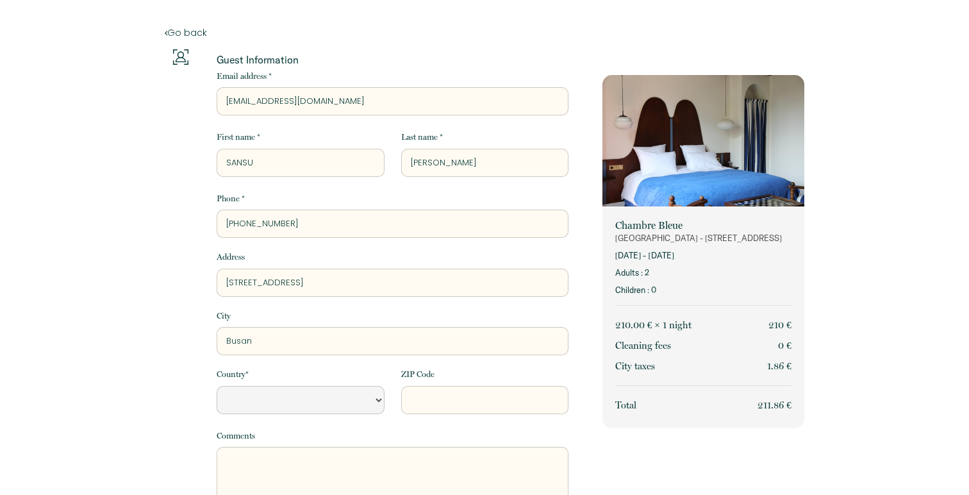
click at [269, 394] on select "France Portugal Afghanistan Albania Algeria American Samoa Andorra Angola Angui…" at bounding box center [300, 400] width 167 height 28
select select "KR"
click at [445, 397] on input "ZIP Code" at bounding box center [484, 400] width 167 height 28
paste input "48043"
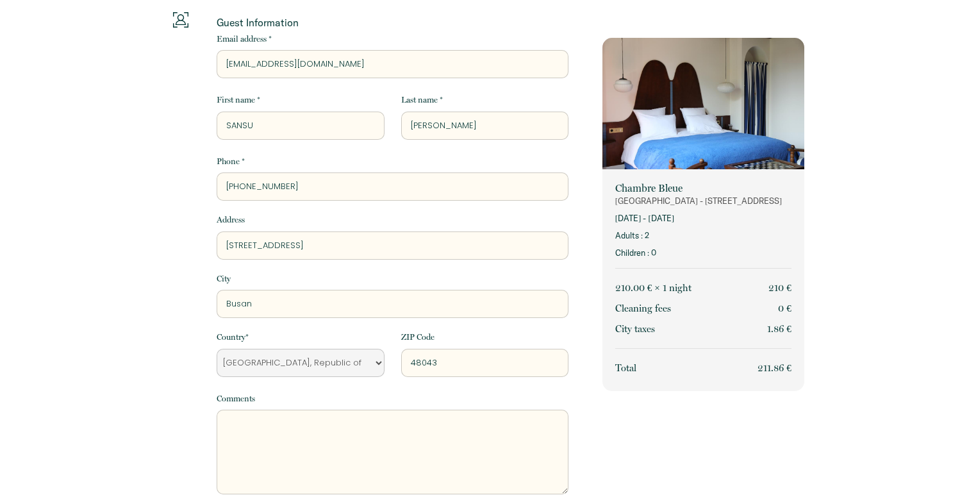
scroll to position [54, 0]
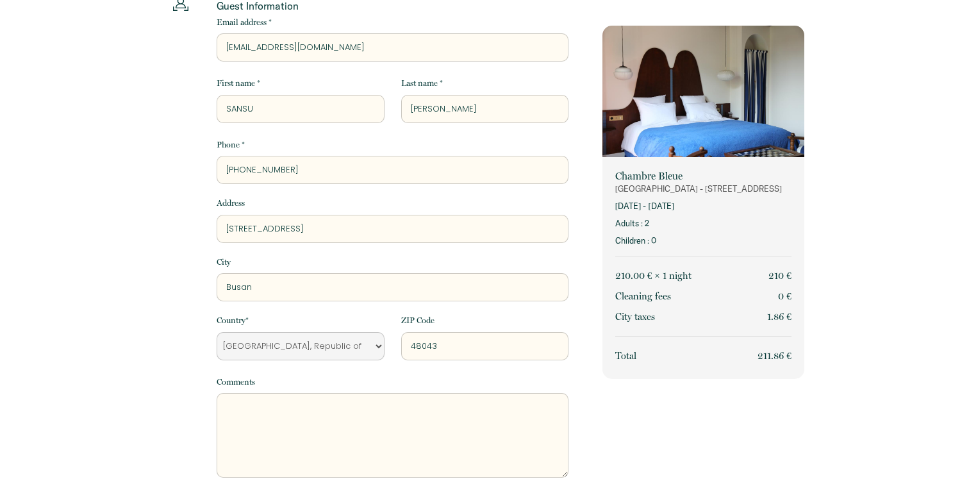
type input "48043"
click at [450, 406] on textarea at bounding box center [393, 435] width 352 height 85
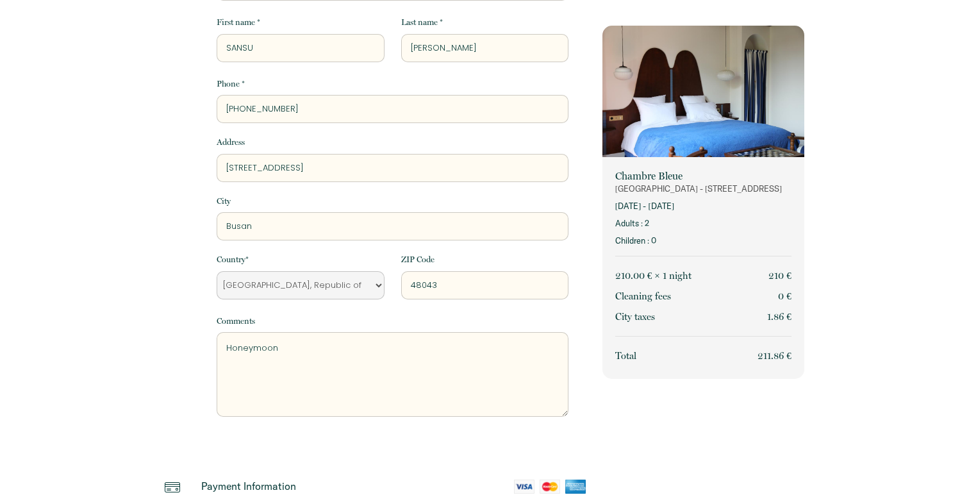
scroll to position [320, 0]
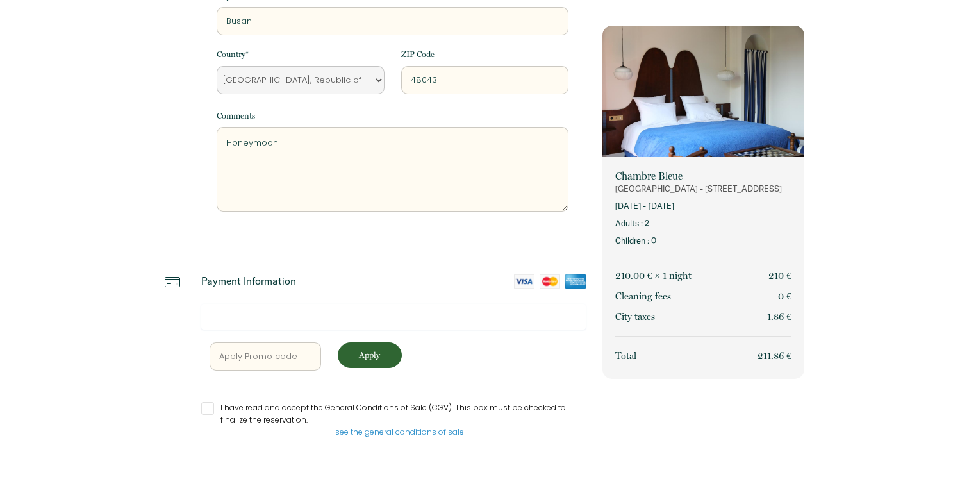
type textarea "Honeymoon"
click at [353, 323] on div at bounding box center [393, 317] width 385 height 26
click at [311, 413] on input "I have read and accept the General Conditions of Sale (CGV). This box must be c…" at bounding box center [393, 408] width 385 height 13
checkbox input "true"
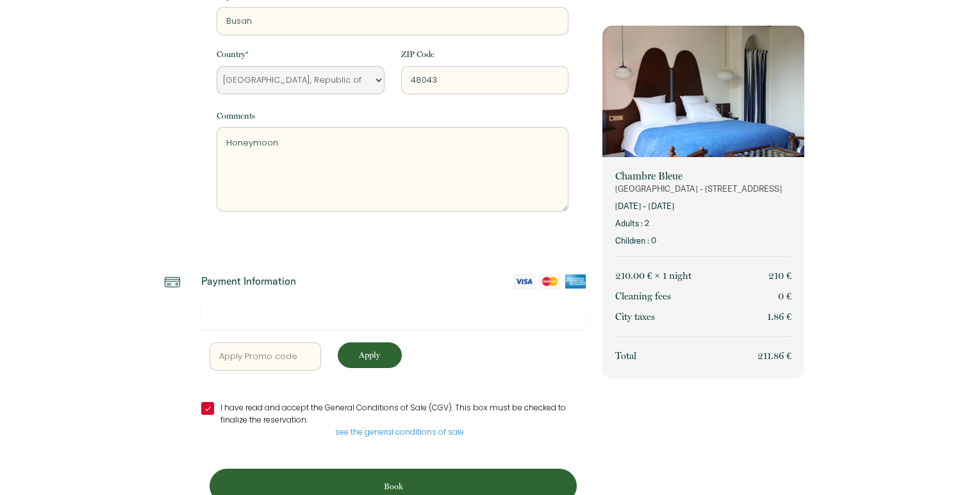
click at [384, 486] on p "Book" at bounding box center [393, 486] width 358 height 12
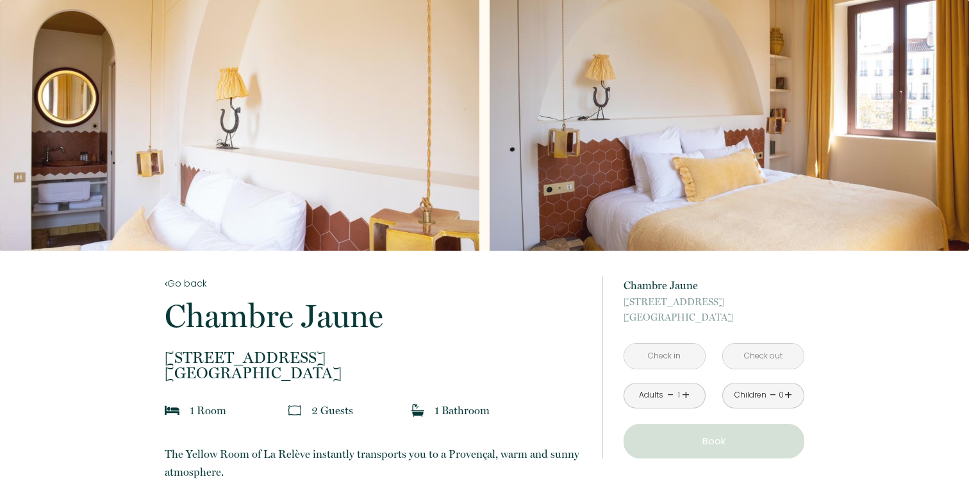
click at [669, 357] on input "text" at bounding box center [665, 356] width 81 height 25
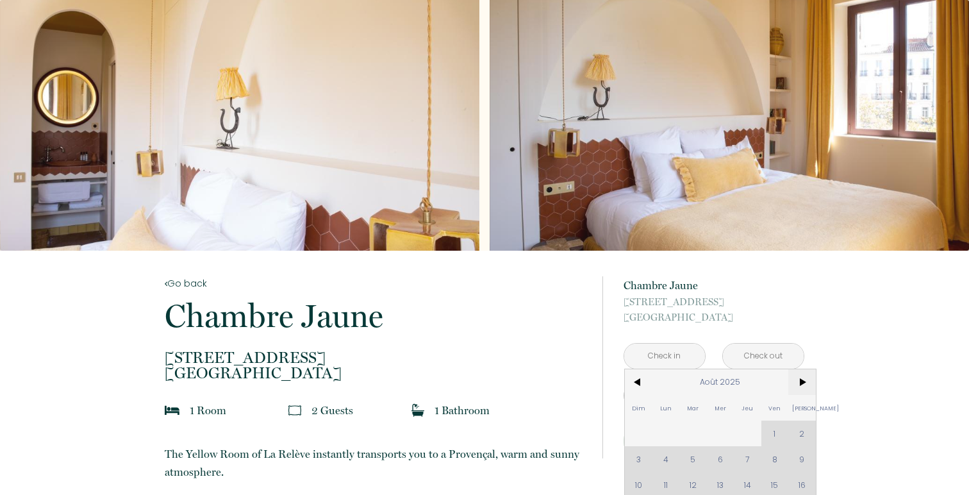
click at [792, 374] on span ">" at bounding box center [803, 382] width 28 height 26
click at [741, 439] on span "4" at bounding box center [748, 434] width 28 height 26
type input "[DATE]"
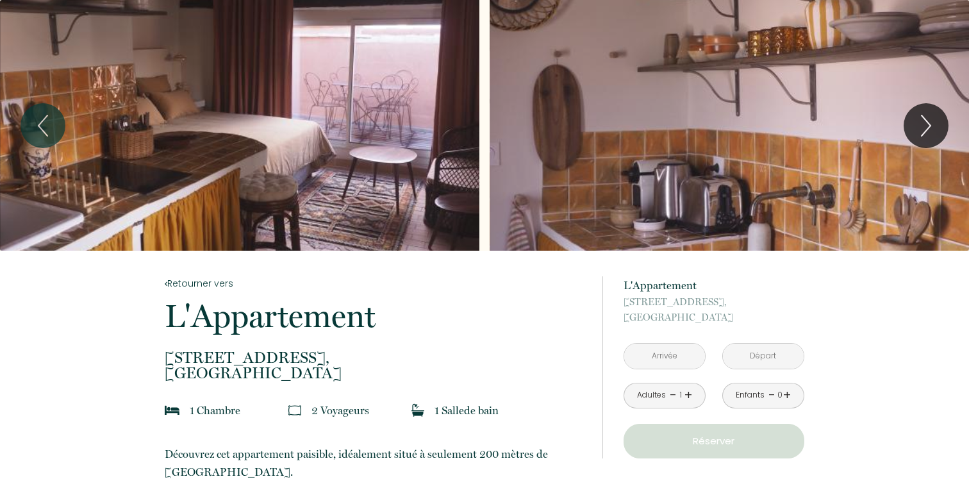
click at [675, 355] on input "text" at bounding box center [665, 356] width 81 height 25
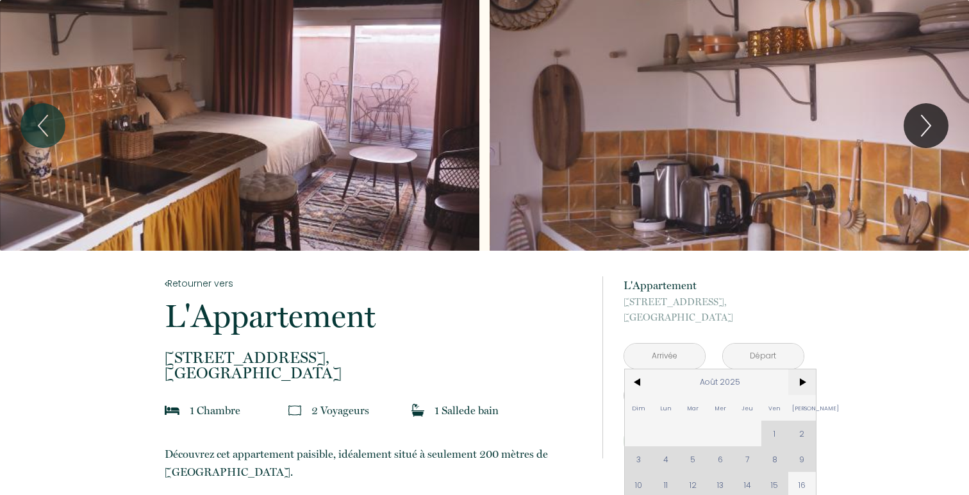
click at [801, 390] on span ">" at bounding box center [803, 382] width 28 height 26
click at [746, 435] on span "4" at bounding box center [748, 434] width 28 height 26
type input "Jeu 04 Sep 2025"
type input "Ven 05 Sep 2025"
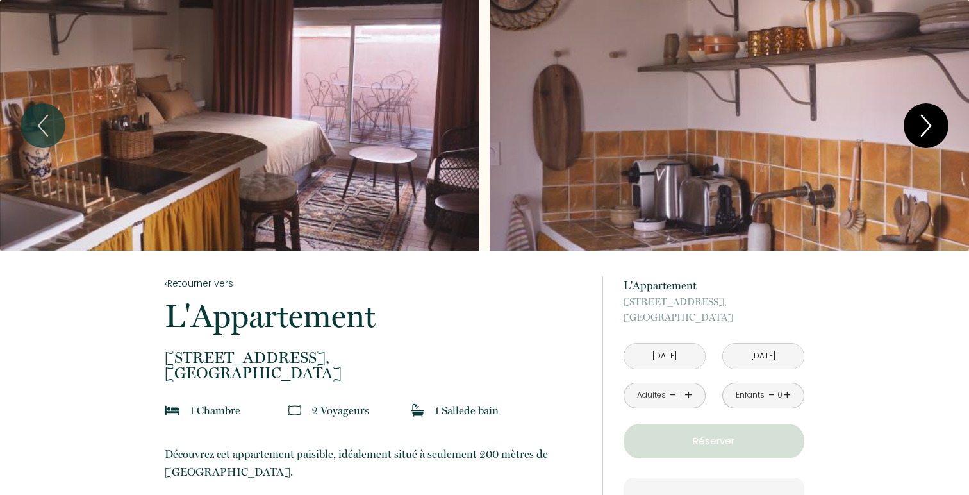
click at [921, 139] on icon "Next" at bounding box center [926, 125] width 27 height 38
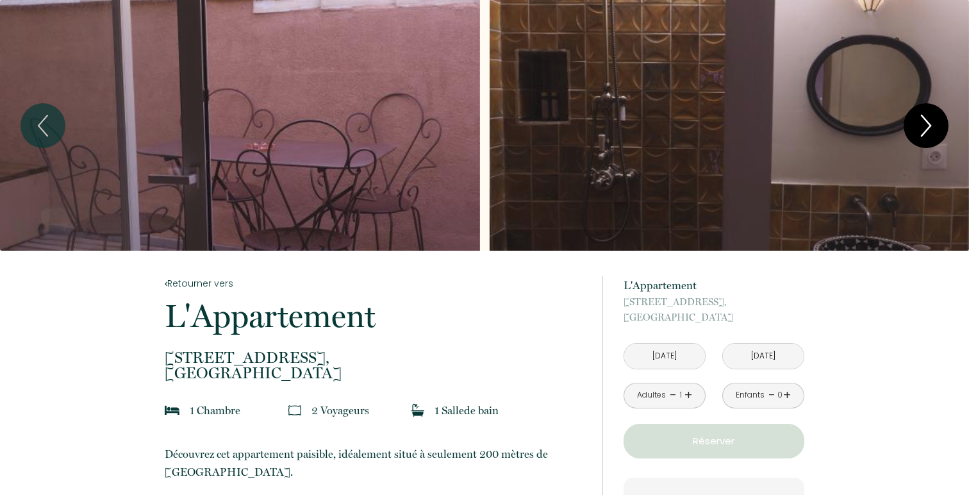
click at [921, 139] on icon "Next" at bounding box center [926, 125] width 27 height 38
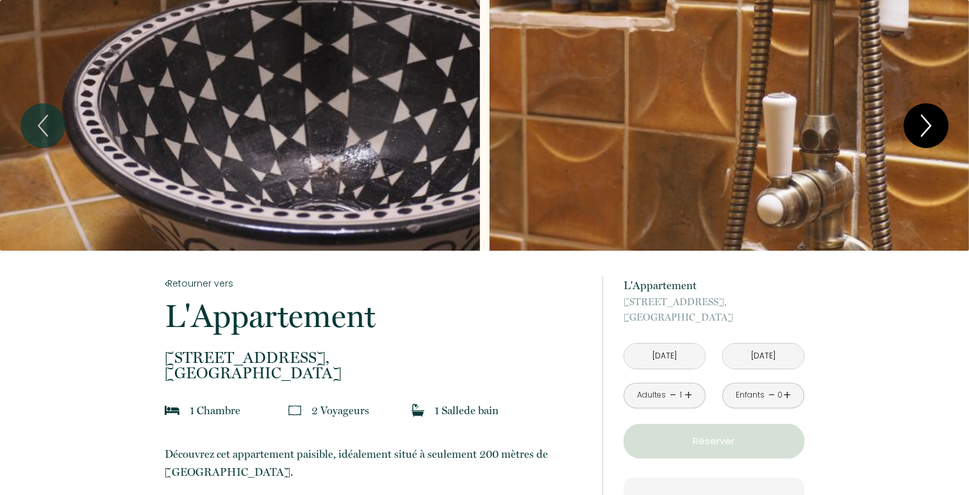
click at [921, 139] on icon "Next" at bounding box center [926, 125] width 27 height 38
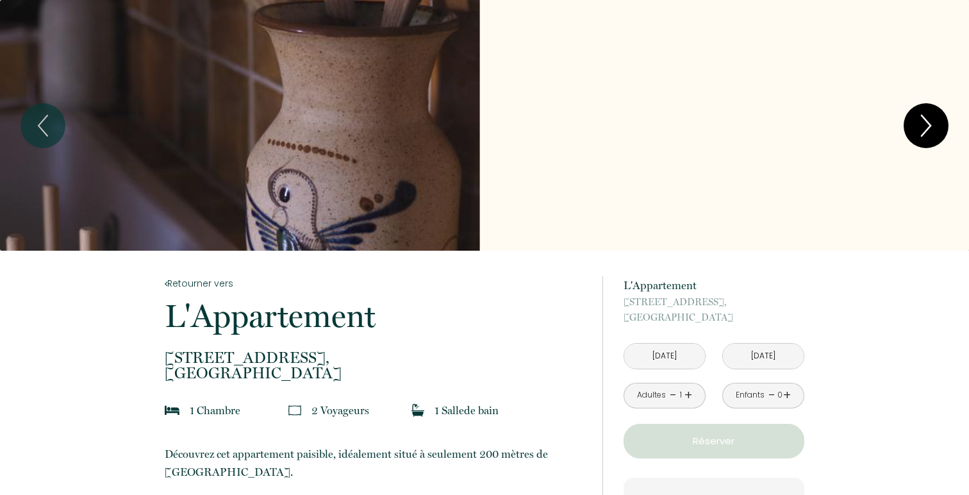
click at [921, 139] on icon "Next" at bounding box center [926, 125] width 27 height 38
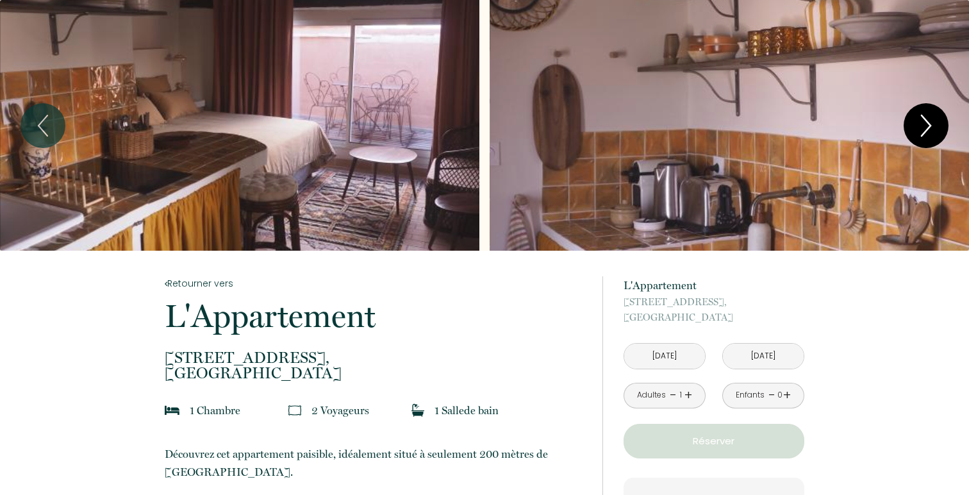
click at [937, 132] on icon "Next" at bounding box center [926, 125] width 27 height 38
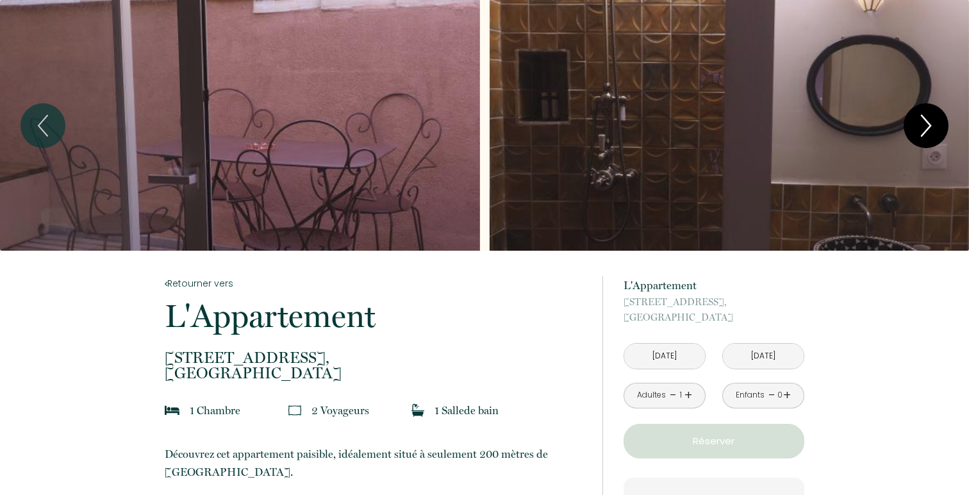
click at [937, 132] on icon "Next" at bounding box center [926, 125] width 27 height 38
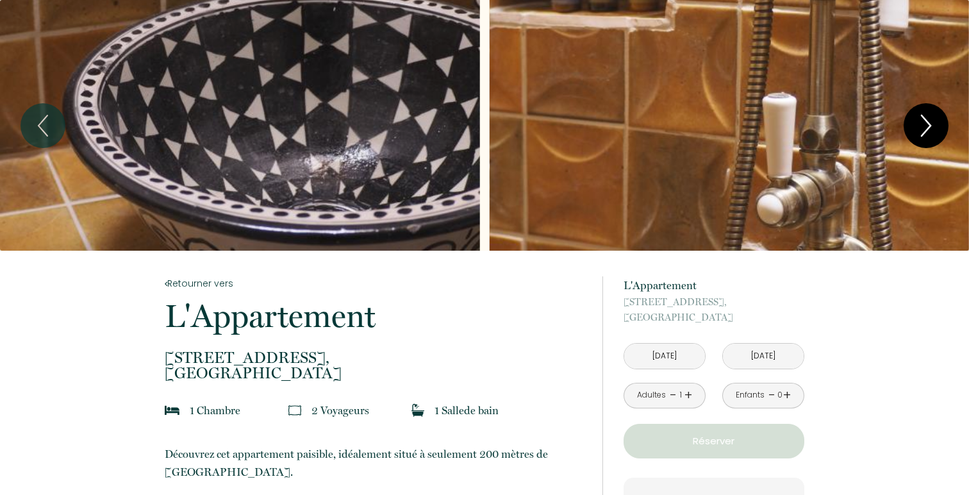
click at [937, 132] on icon "Next" at bounding box center [926, 125] width 27 height 38
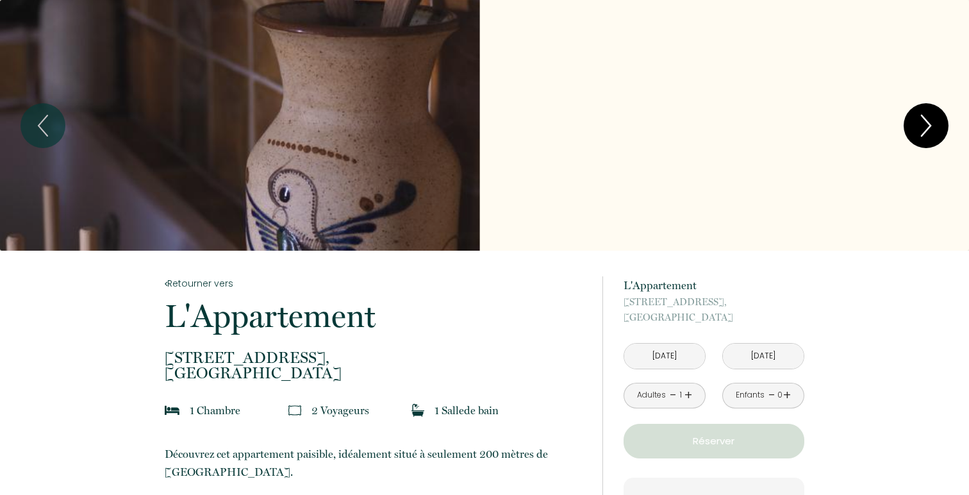
click at [938, 116] on icon "Next" at bounding box center [926, 125] width 27 height 38
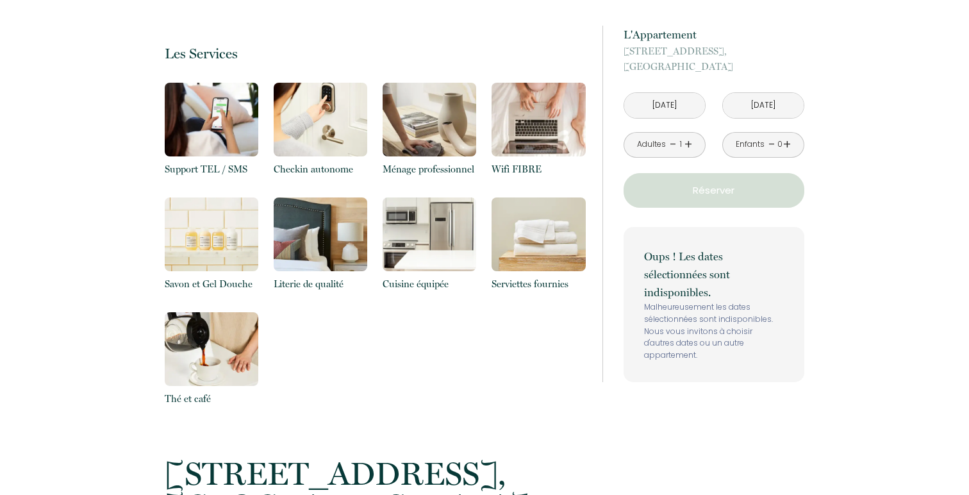
scroll to position [594, 0]
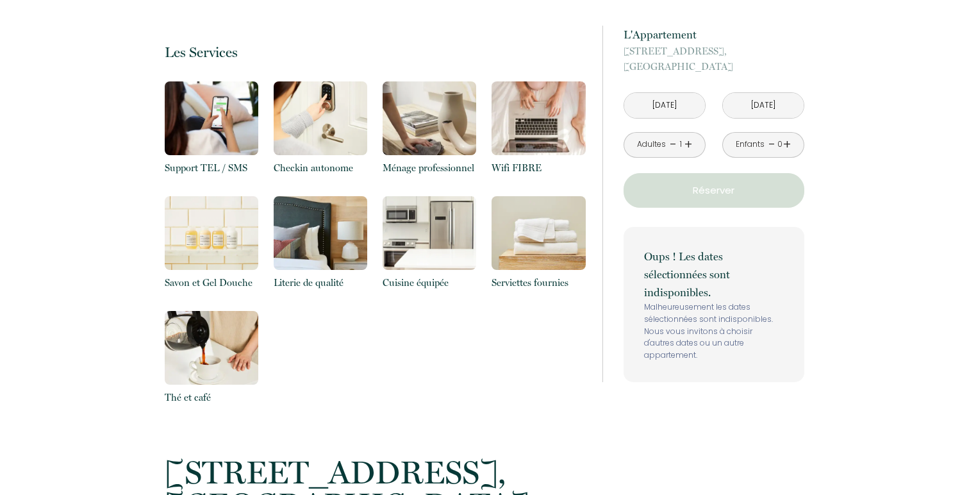
click at [689, 143] on link "+" at bounding box center [689, 145] width 8 height 20
click at [734, 204] on button "Réserver" at bounding box center [714, 190] width 181 height 35
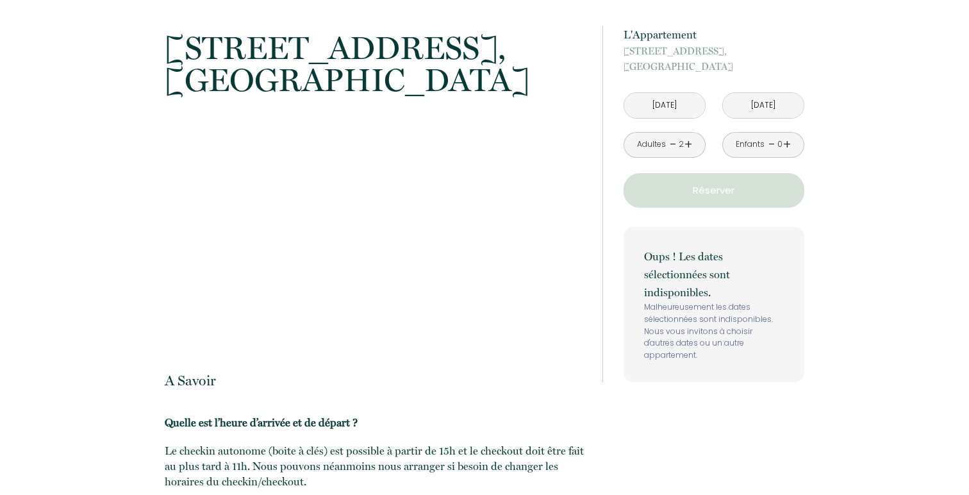
scroll to position [1035, 0]
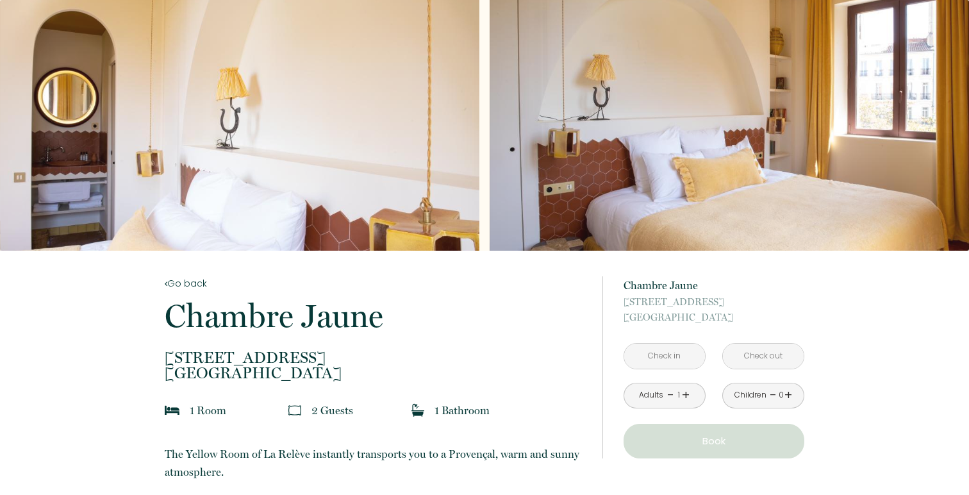
click at [679, 360] on input "text" at bounding box center [665, 356] width 81 height 25
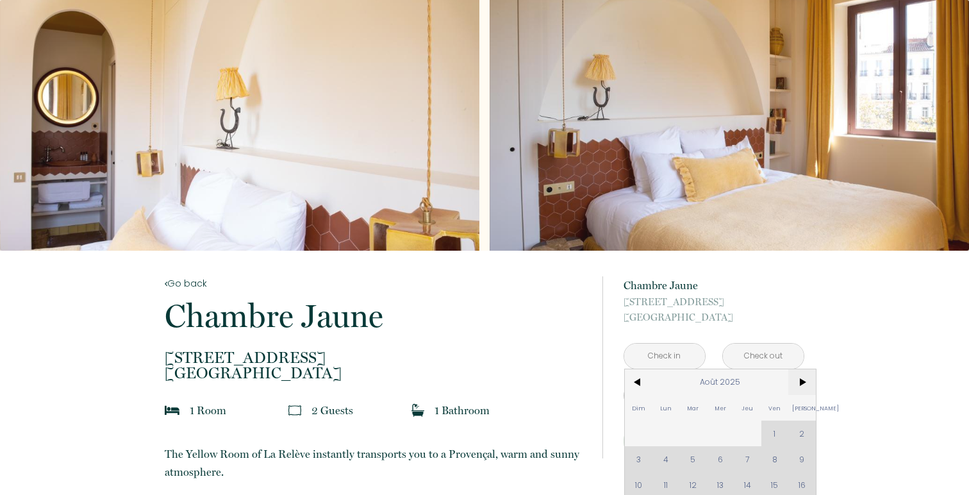
click at [800, 374] on span ">" at bounding box center [803, 382] width 28 height 26
click at [750, 431] on span "4" at bounding box center [748, 434] width 28 height 26
type input "Jeu [DATE]"
type input "Ven [DATE]"
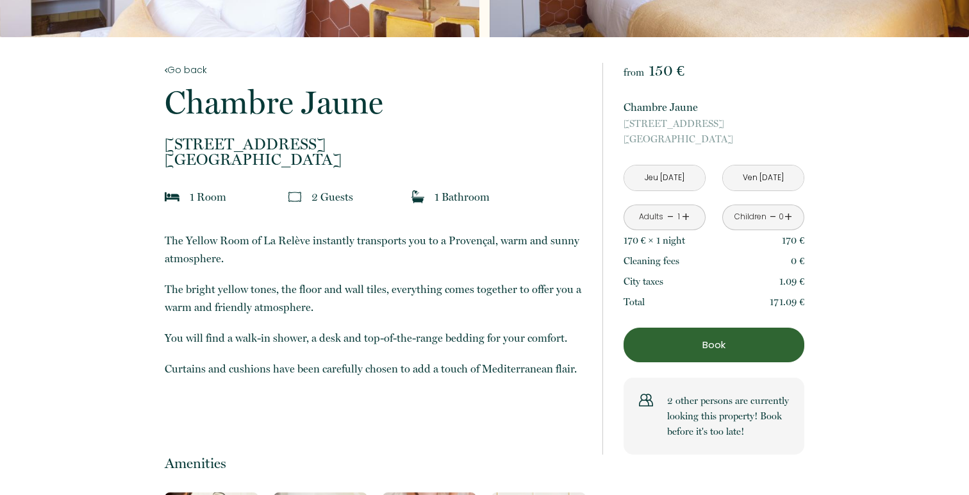
scroll to position [237, 0]
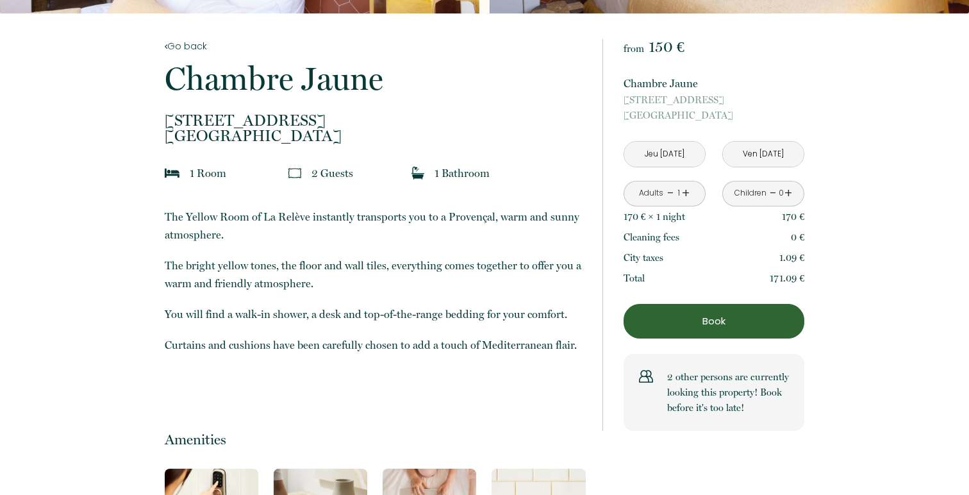
click at [689, 197] on div "Adults - 1 +" at bounding box center [665, 194] width 82 height 26
click at [684, 190] on link "+" at bounding box center [686, 193] width 8 height 20
click at [716, 314] on p "Book" at bounding box center [714, 321] width 172 height 15
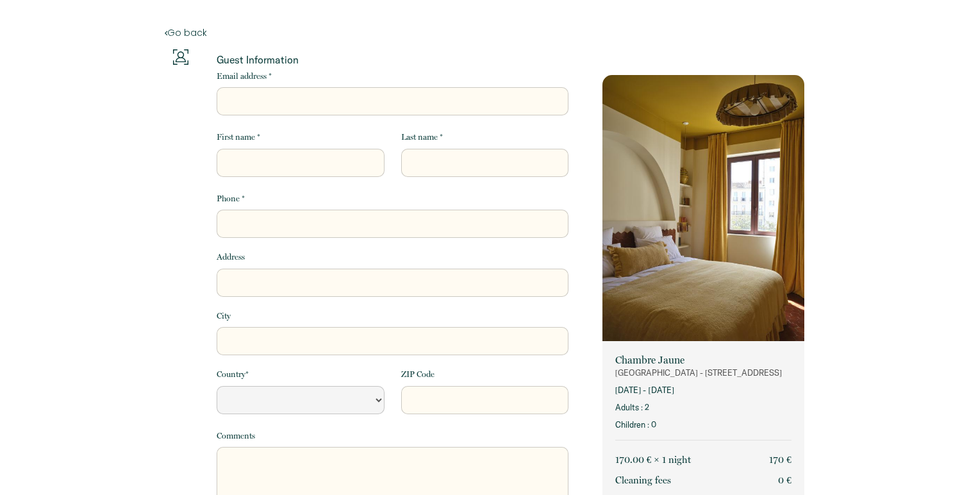
select select "Default select example"
click at [449, 112] on input "Email address *" at bounding box center [393, 101] width 352 height 28
type input "k"
select select "Default select example"
type input "kn"
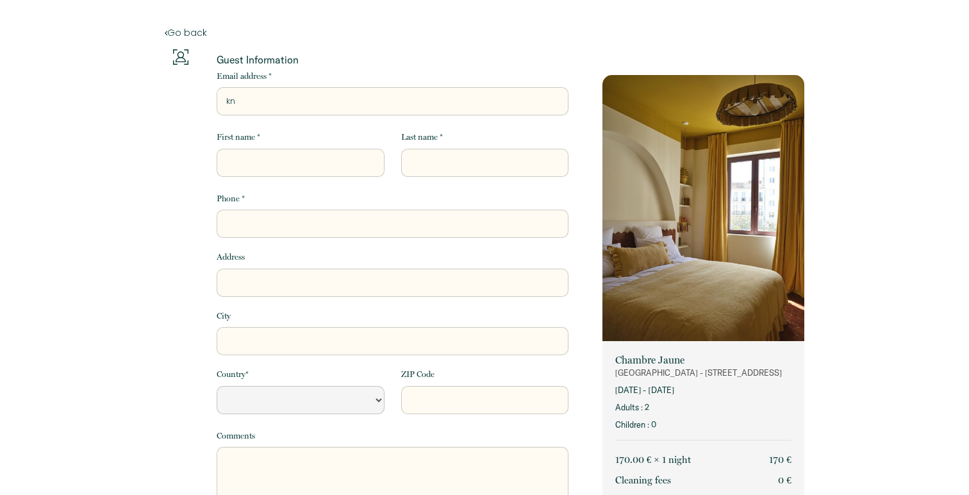
select select "Default select example"
type input "kns"
select select "Default select example"
type input "knss"
select select "Default select example"
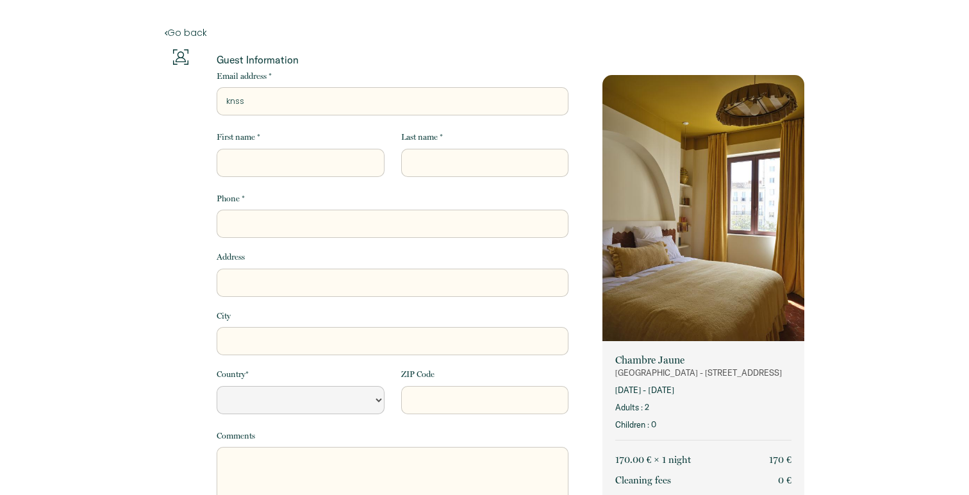
type input "knss2"
select select "Default select example"
type input "knss20"
select select "Default select example"
type input "knss202"
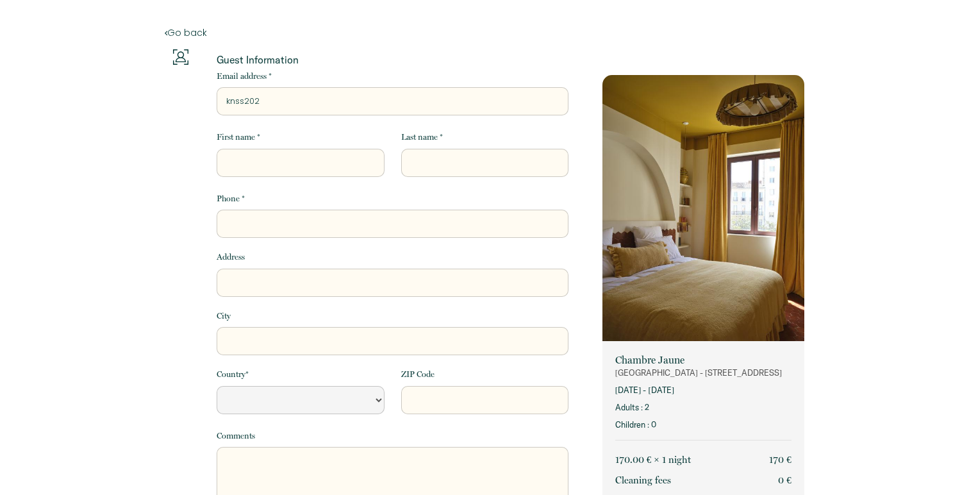
select select "Default select example"
type input "knss2020"
select select "Default select example"
type input "knss2020@"
select select "Default select example"
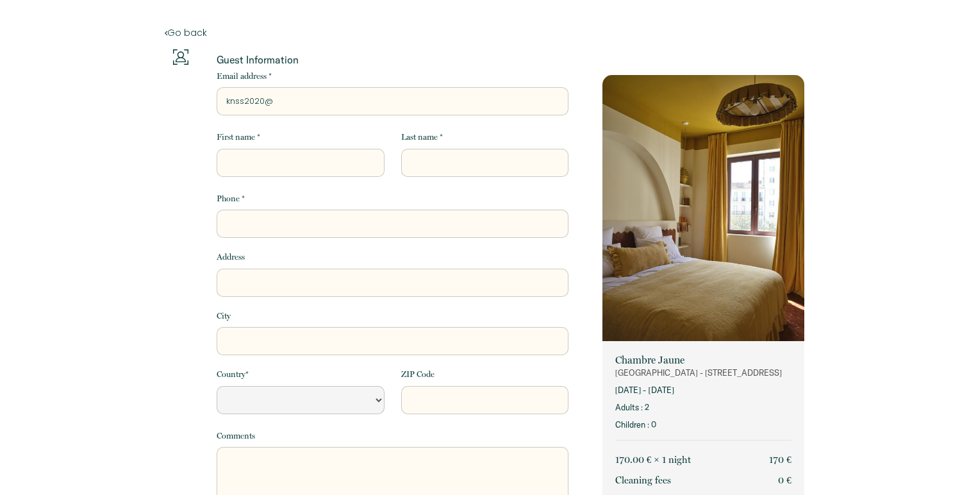
type input "knss2020@n"
select select "Default select example"
type input "knss2020@na"
select select "Default select example"
type input "knss2020@nav"
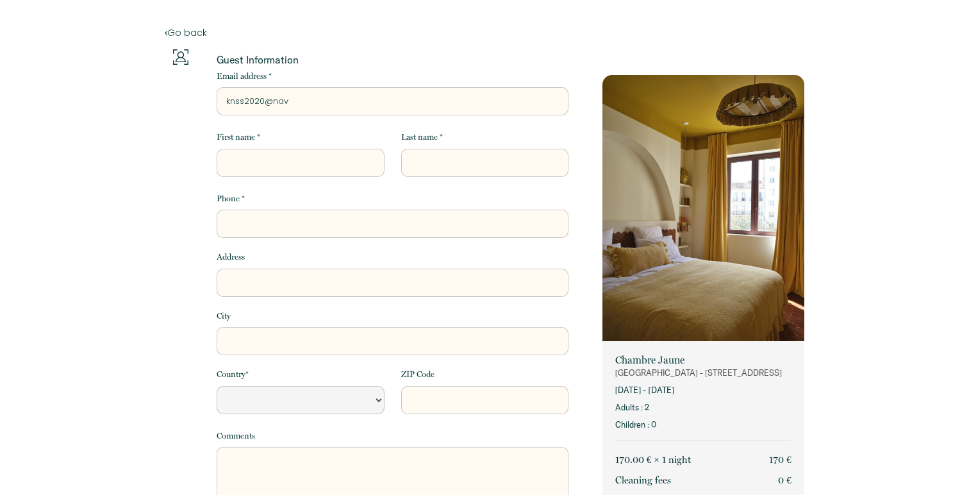
select select "Default select example"
type input "knss2020@nave"
select select "Default select example"
type input "knss2020@naver"
select select "Default select example"
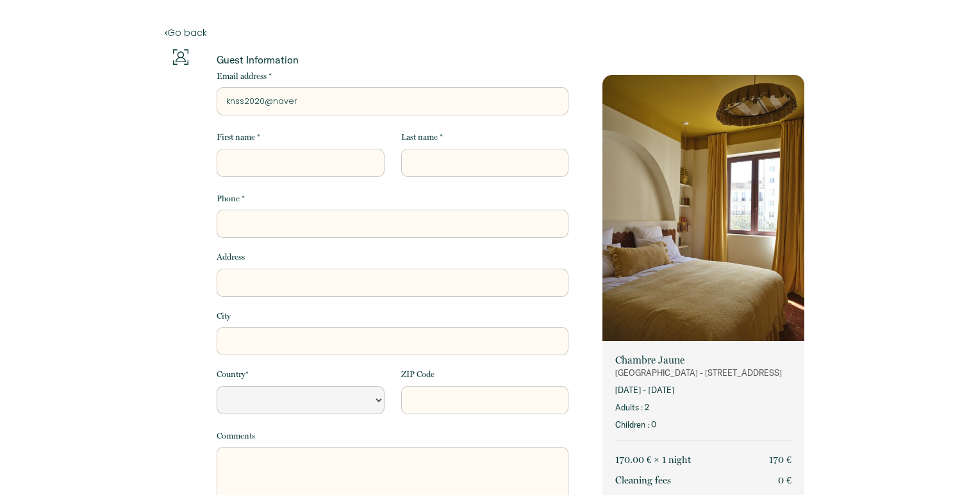
type input "knss2020@naver."
select select "Default select example"
type input "knss2020@naver.c"
select select "Default select example"
type input "knss2020@naver.co"
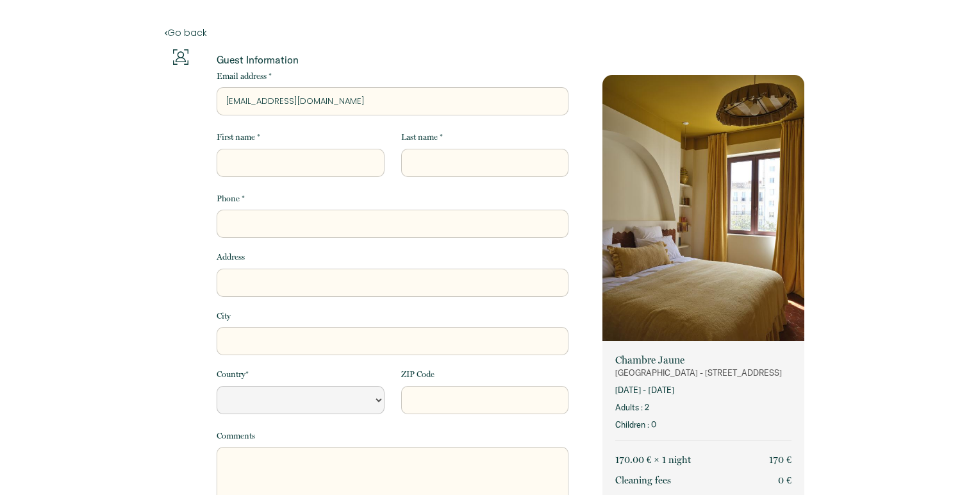
select select "Default select example"
type input "knss2020@naver.com"
select select "Default select example"
type input "knss2020@naver.com"
click at [364, 167] on input "First name *" at bounding box center [300, 163] width 167 height 28
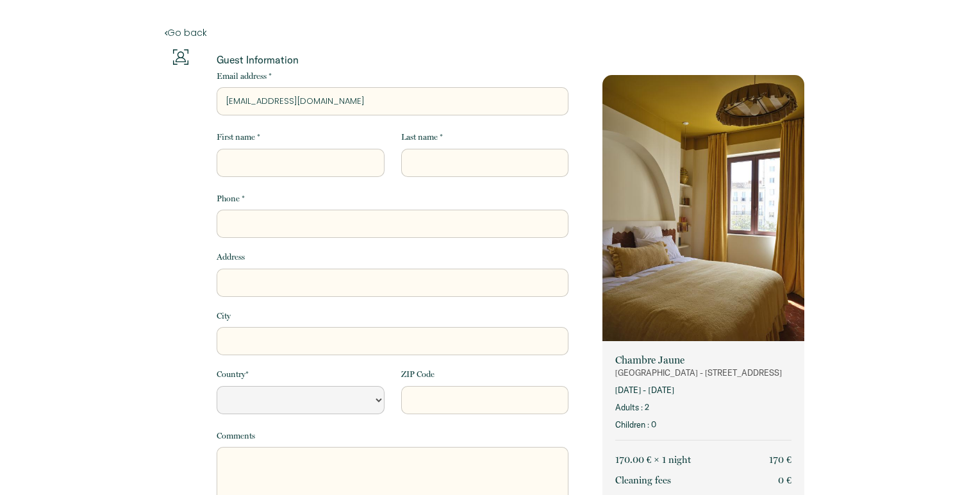
type input "s"
select select "Default select example"
type input "sa"
select select "Default select example"
type input "sa"
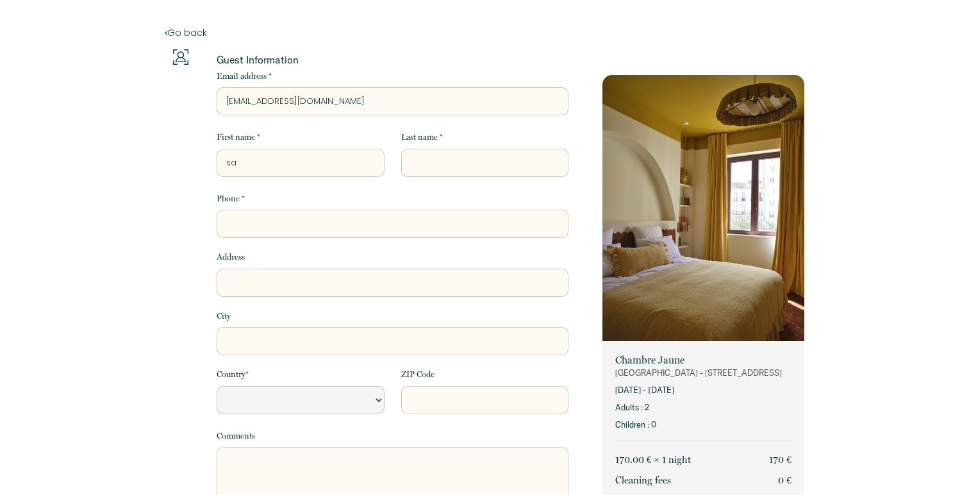
select select "Default select example"
type input "sa ]"
select select "Default select example"
type input "sa ]]"
select select "Default select example"
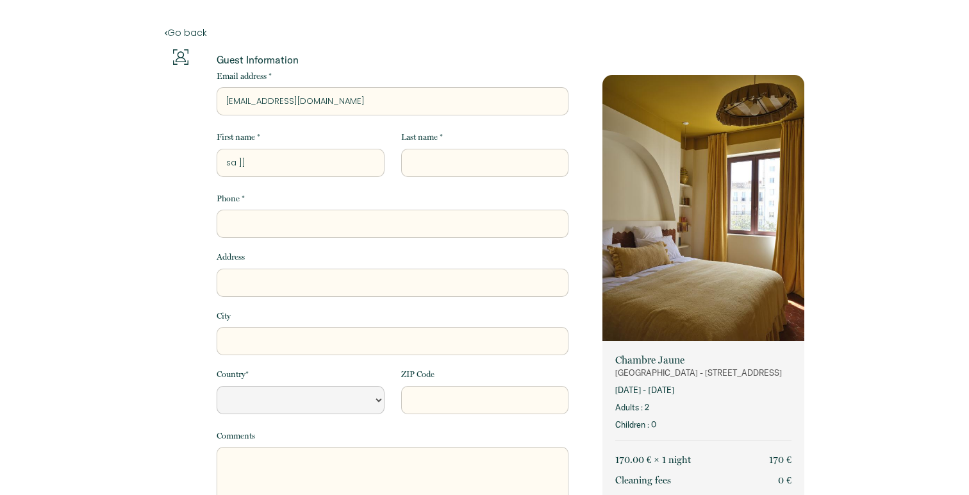
type input "sa ]"
select select "Default select example"
type input "sa"
select select "Default select example"
type input "sa"
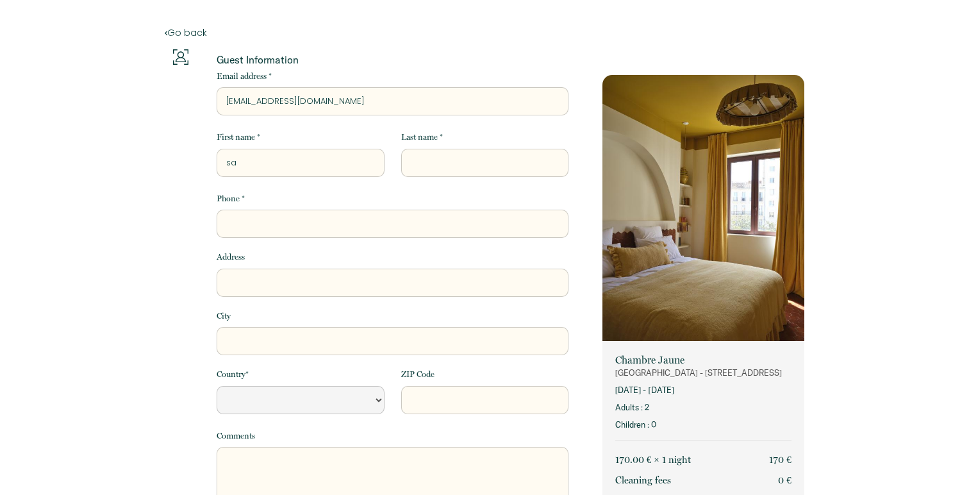
select select "Default select example"
type input "s"
select select "Default select example"
type input "S"
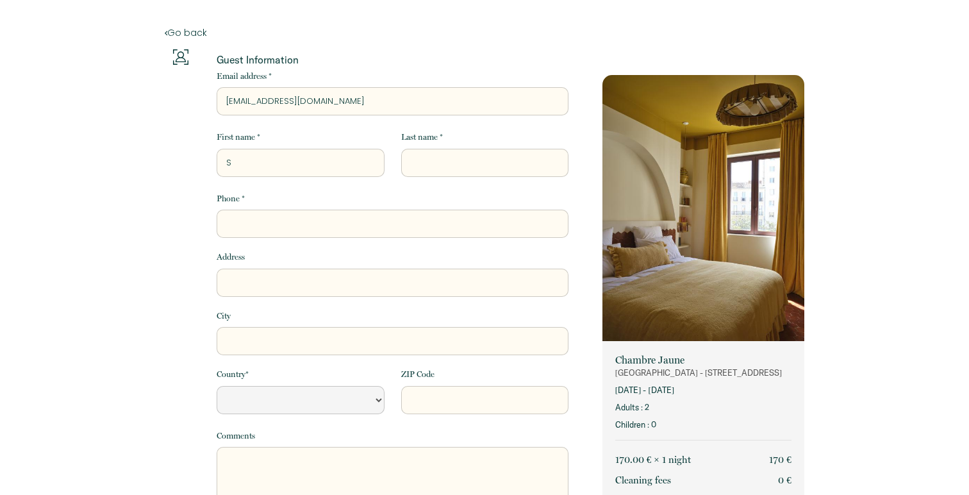
select select "Default select example"
type input "SA"
select select "Default select example"
type input "SAN"
select select "Default select example"
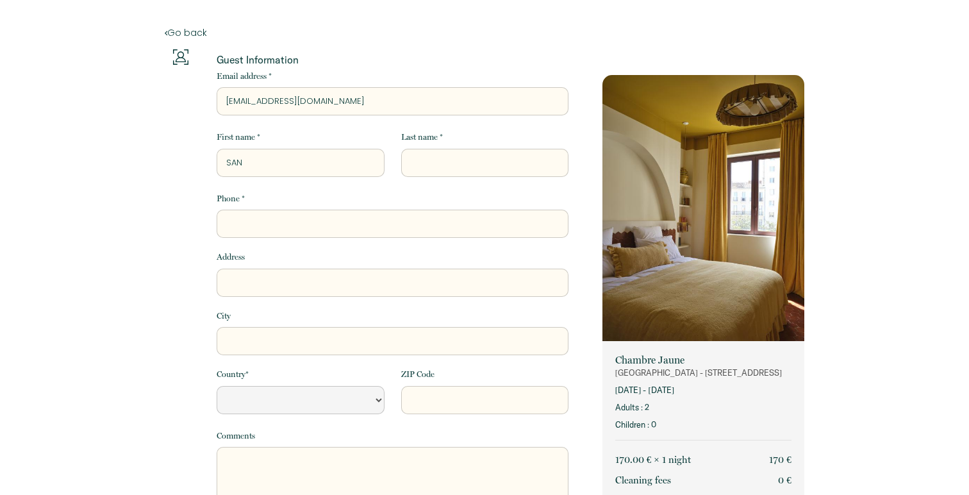
type input "SANS"
select select "Default select example"
type input "SANSU"
select select "Default select example"
type input "SANSU"
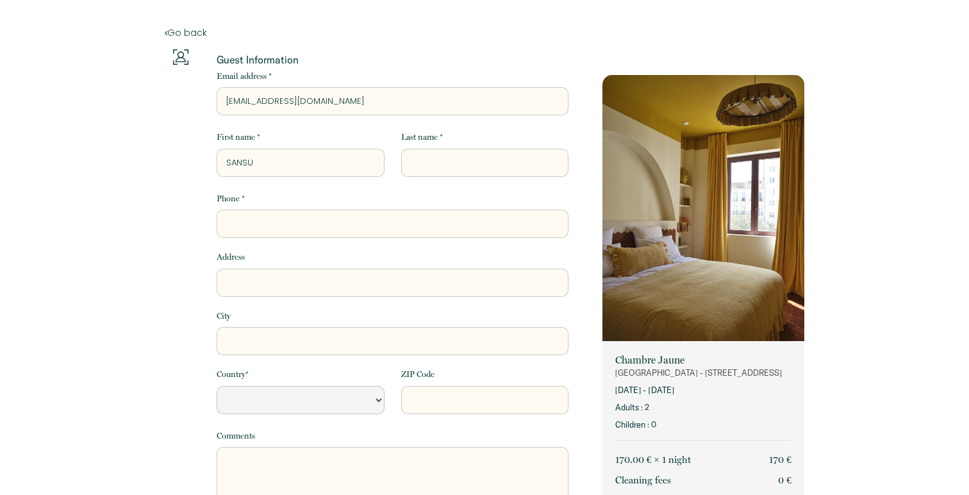
select select "Default select example"
type input "SANSU"
select select "Default select example"
type input "SANSU"
type input "K"
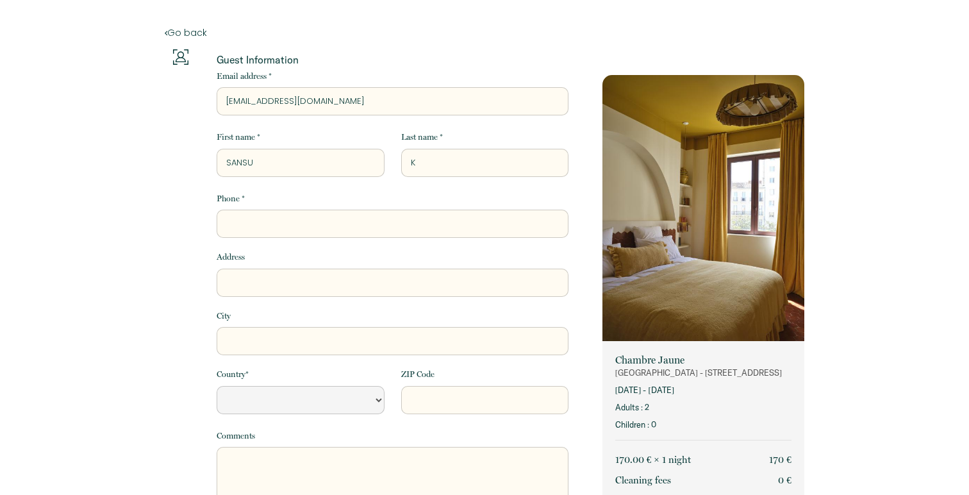
select select "Default select example"
type input "KI"
select select "Default select example"
type input "KIM"
select select "Default select example"
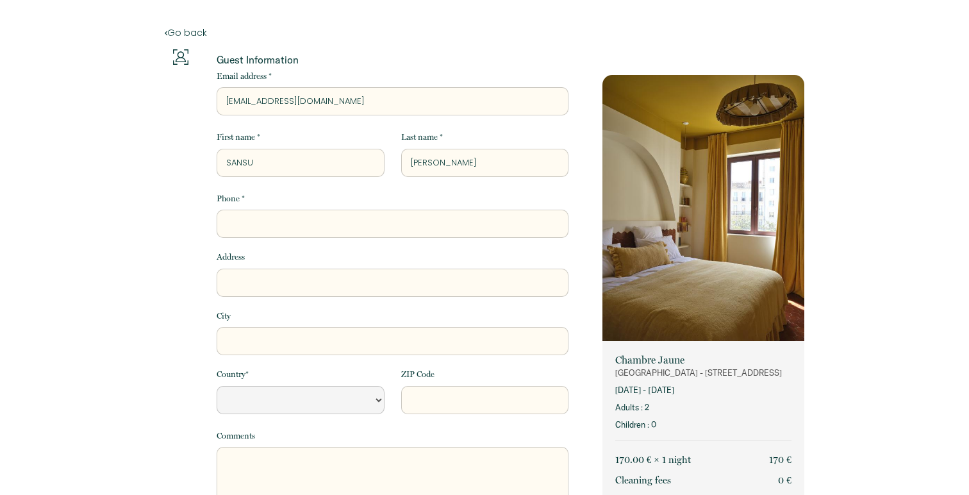
type input "KIM"
click at [324, 220] on input "Phone *" at bounding box center [393, 224] width 352 height 28
type input "+"
select select "Default select example"
type input "+8"
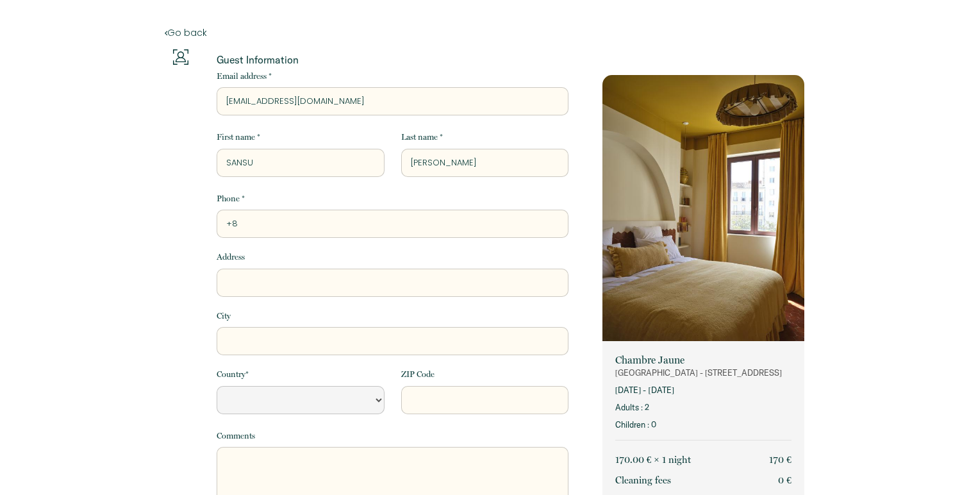
select select "Default select example"
type input "+82"
select select "Default select example"
type input "+821"
select select "Default select example"
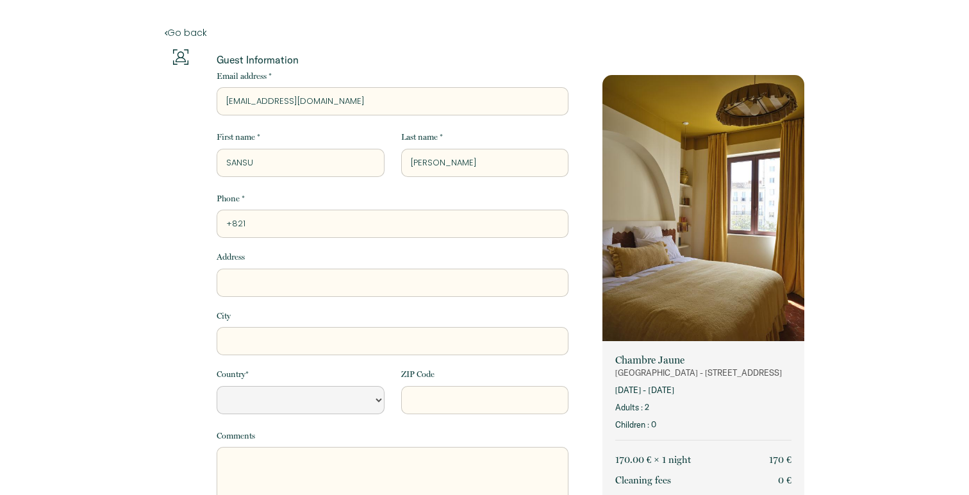
type input "+8210"
select select "Default select example"
type input "+82104"
select select "Default select example"
type input "+821043"
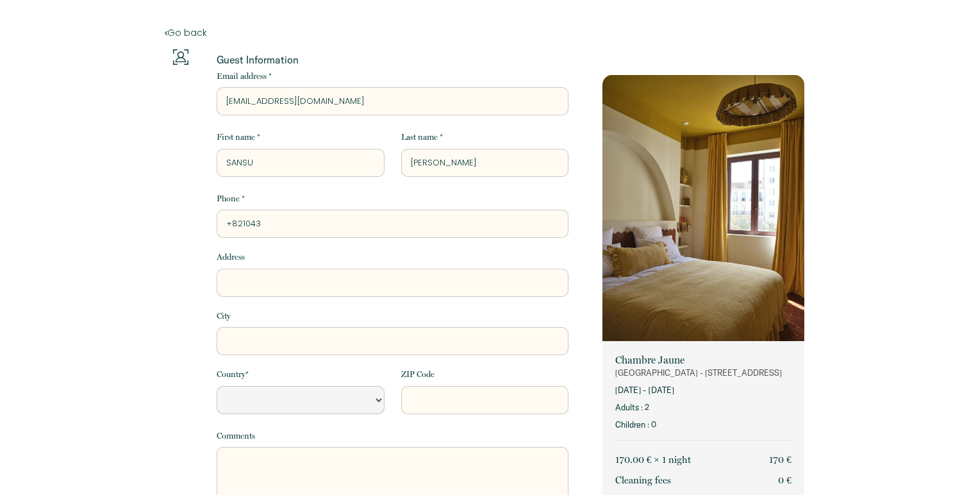
select select "Default select example"
type input "+8210431"
select select "Default select example"
type input "+82104315"
select select "Default select example"
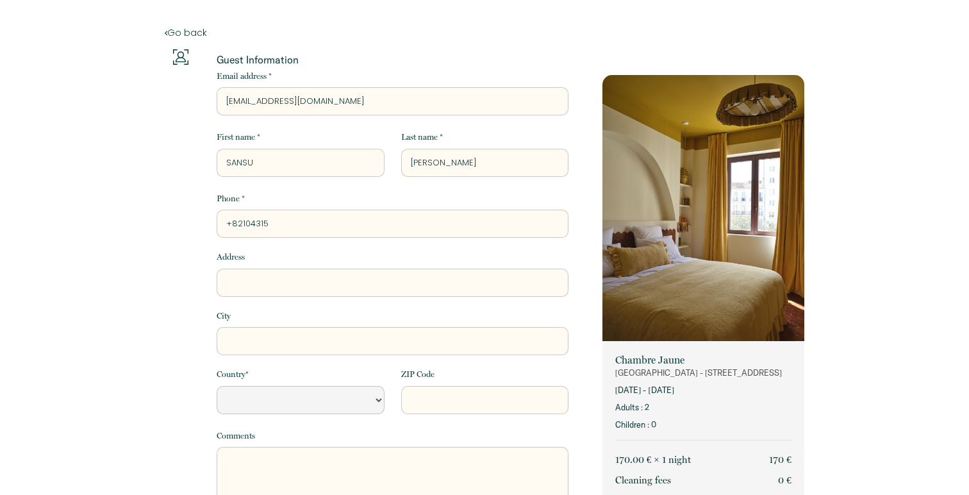
type input "+821043150"
select select "Default select example"
type input "+8210431505"
select select "Default select example"
type input "+82104315052"
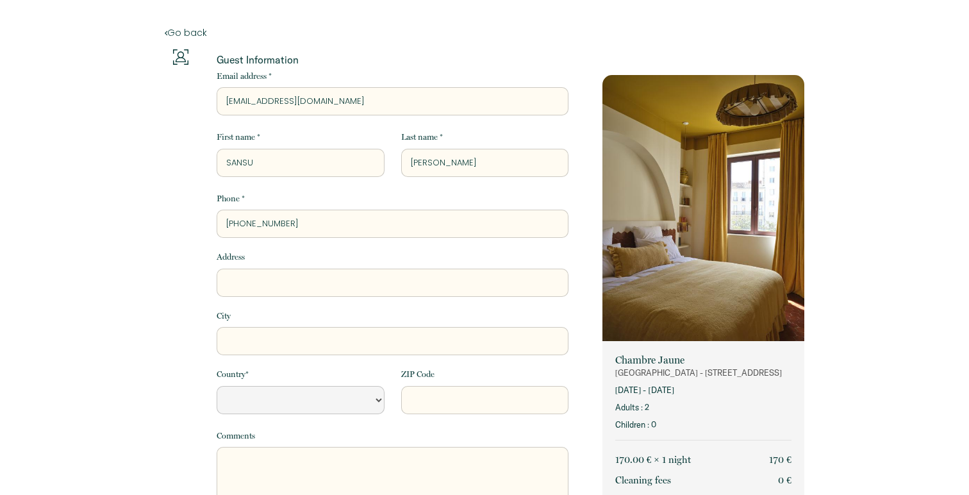
select select "Default select example"
type input "+821043150520"
select select "Default select example"
type input "+821043150520"
click at [247, 280] on input "Address" at bounding box center [393, 283] width 352 height 28
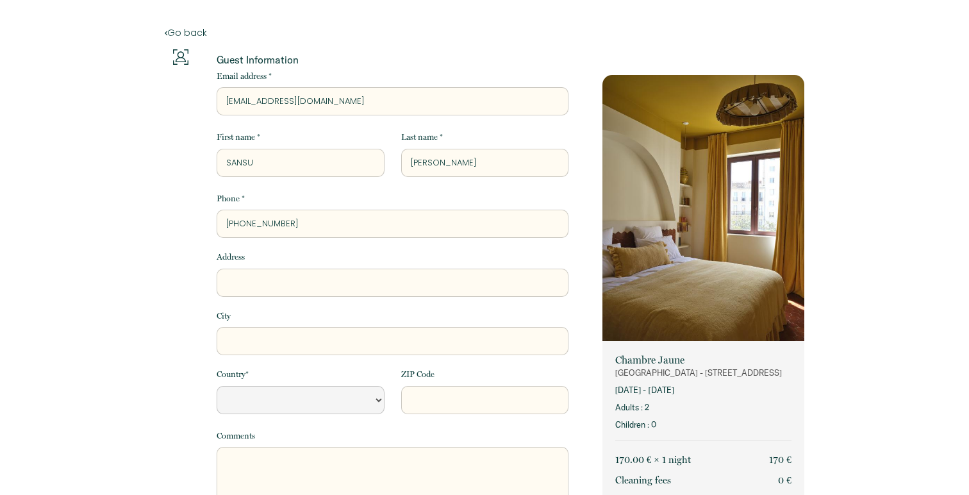
paste input "30, Seonsuchon-ro, Haeundae-gu, Busan, Republic of Korea"
type input "30, Seonsuchon-ro, Haeundae-gu, Busan, Republic of Korea"
select select "Default select example"
drag, startPoint x: 499, startPoint y: 284, endPoint x: 372, endPoint y: 286, distance: 127.0
click at [372, 285] on input "30, Seonsuchon-ro, Haeundae-gu, Busan, Republic of Korea" at bounding box center [393, 283] width 352 height 28
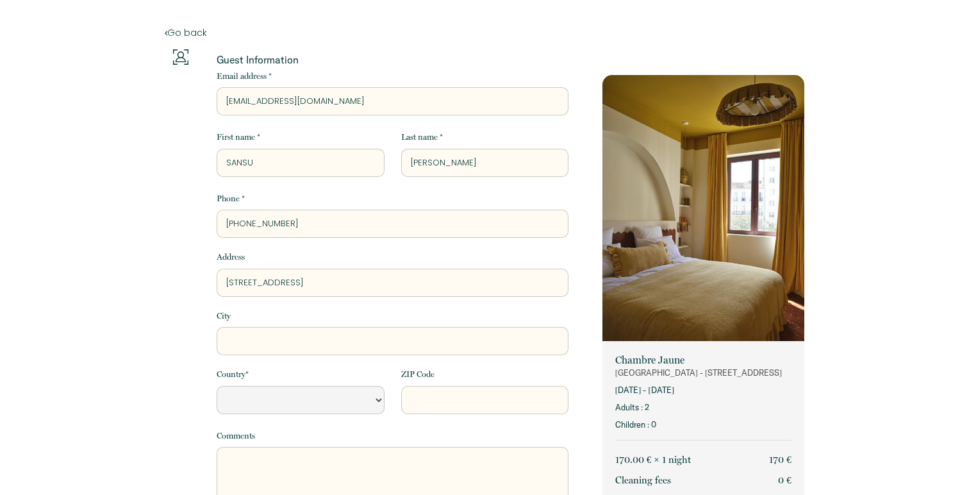
type input "30, Seonsuchon-ro, Haeundae-gu, Busan, Republic of Korea"
click at [362, 335] on input "City" at bounding box center [393, 341] width 352 height 28
paste input "Busan, Republic of Korea"
type input "Busan, Republic of Korea"
select select "Default select example"
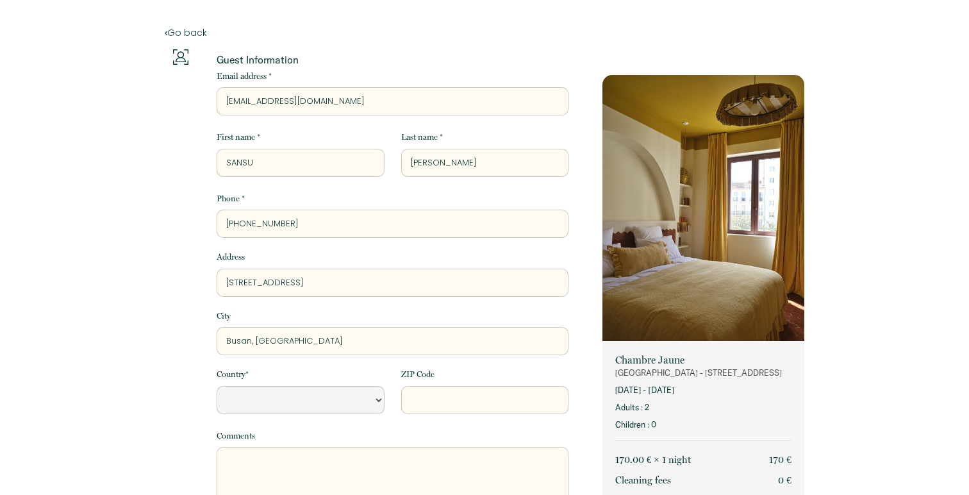
type input "Busan, Republic of Korea"
drag, startPoint x: 367, startPoint y: 284, endPoint x: 506, endPoint y: 287, distance: 139.2
click at [506, 287] on input "30, Seonsuchon-ro, Haeundae-gu, Busan, Republic of Korea" at bounding box center [393, 283] width 352 height 28
type input "30, Seonsuchon-ro, Haeundae-gu,"
select select "Default select example"
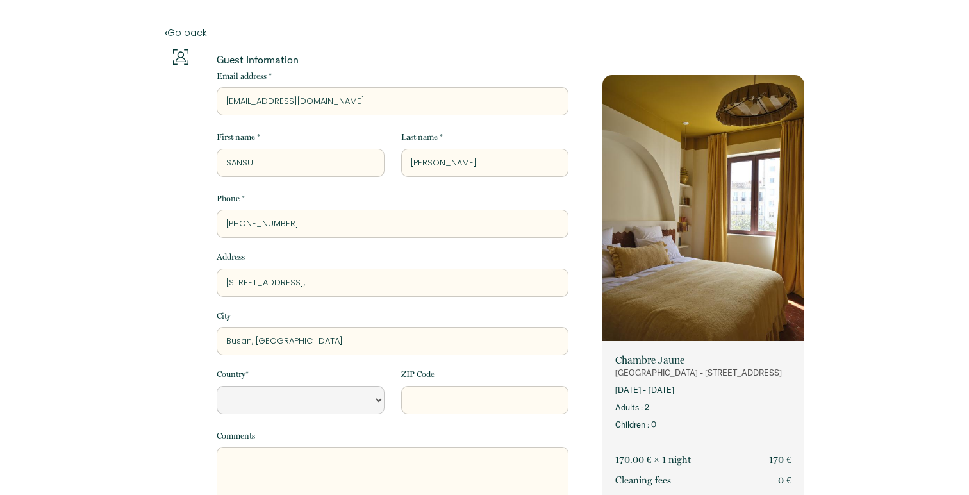
type input "30, Seonsuchon-ro, Haeundae-gu"
select select "Default select example"
type input "30, Seonsuchon-ro, Haeundae-gu"
click at [341, 393] on select "France Portugal Afghanistan Albania Algeria American Samoa Andorra Angola Angui…" at bounding box center [300, 400] width 167 height 28
select select "KR"
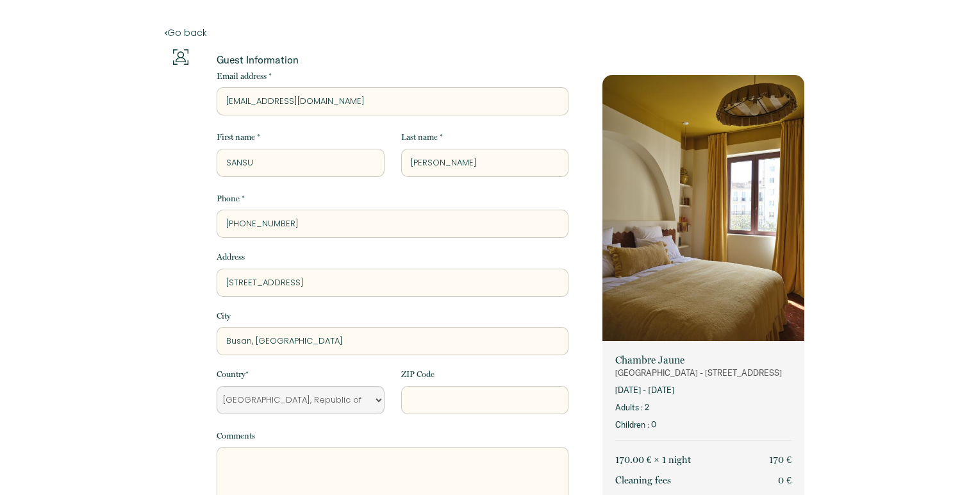
drag, startPoint x: 339, startPoint y: 351, endPoint x: 254, endPoint y: 340, distance: 85.3
click at [254, 339] on input "Busan, Republic of Korea" at bounding box center [393, 341] width 352 height 28
type input "Busan"
click at [455, 390] on input "ZIP Code" at bounding box center [484, 400] width 167 height 28
paste input "48043"
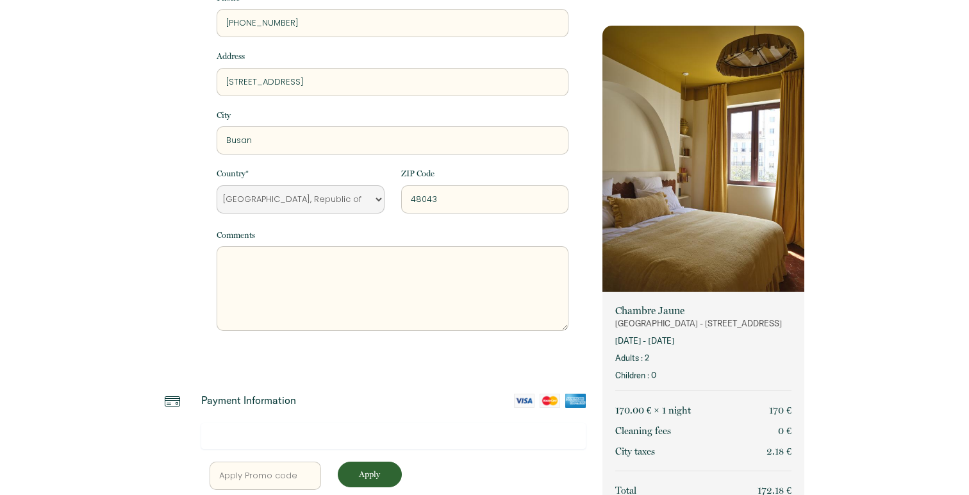
scroll to position [211, 0]
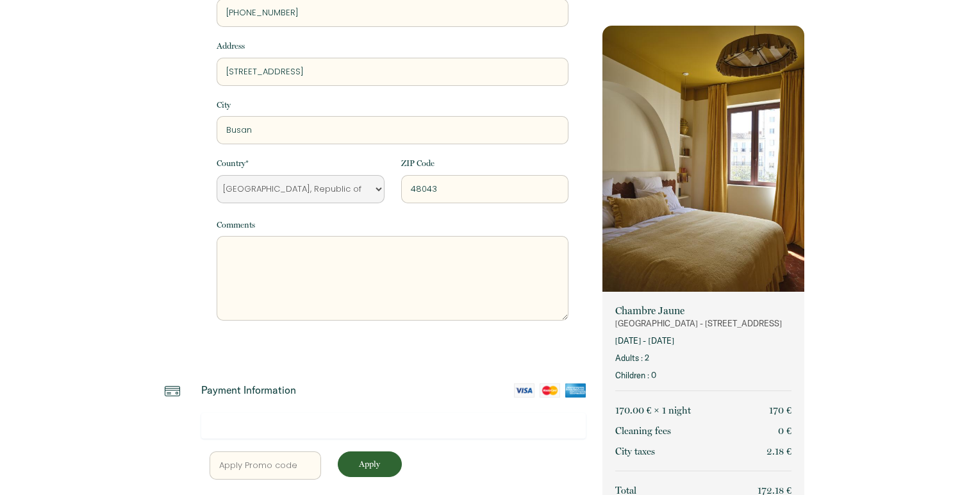
type input "48043"
click at [498, 290] on textarea at bounding box center [393, 278] width 352 height 85
type textarea "ㅙ"
type textarea "h"
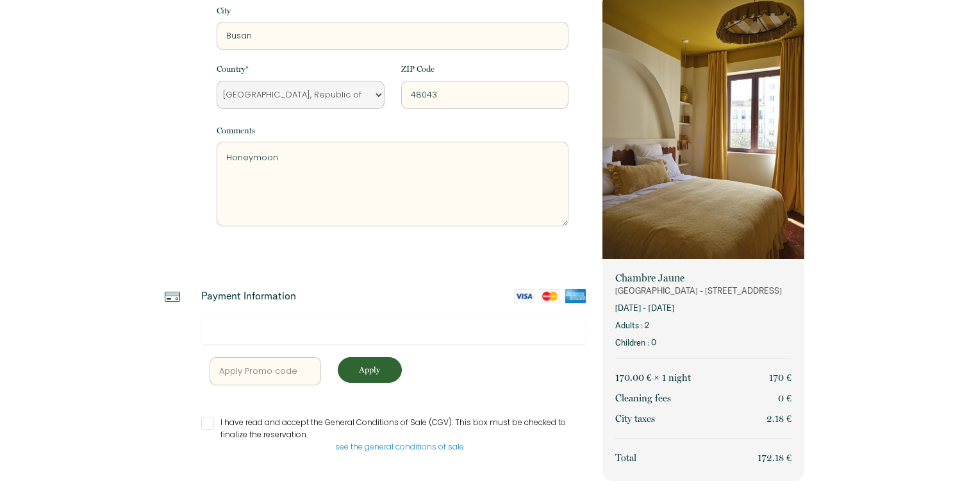
scroll to position [320, 0]
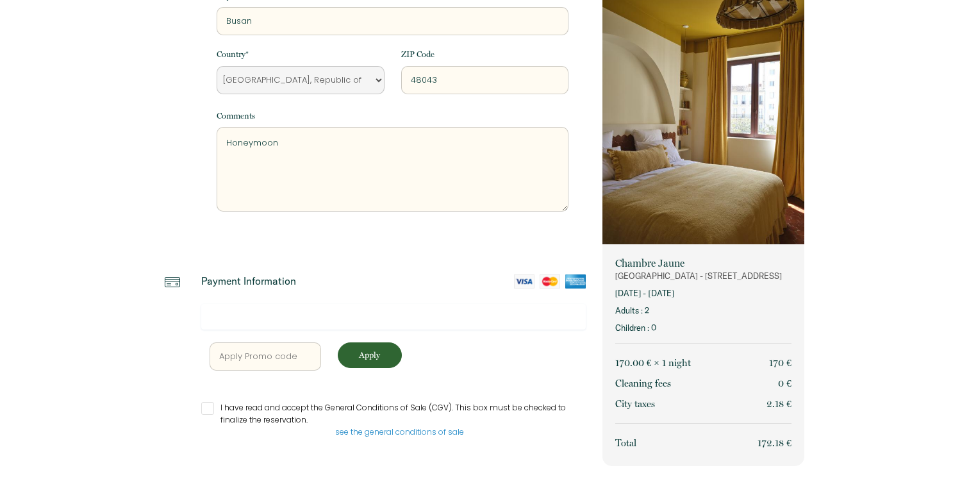
type textarea "Honeymoon"
click at [380, 328] on div at bounding box center [393, 317] width 385 height 26
click at [247, 407] on input "I have read and accept the General Conditions of Sale (CGV). This box must be c…" at bounding box center [393, 408] width 385 height 13
checkbox input "true"
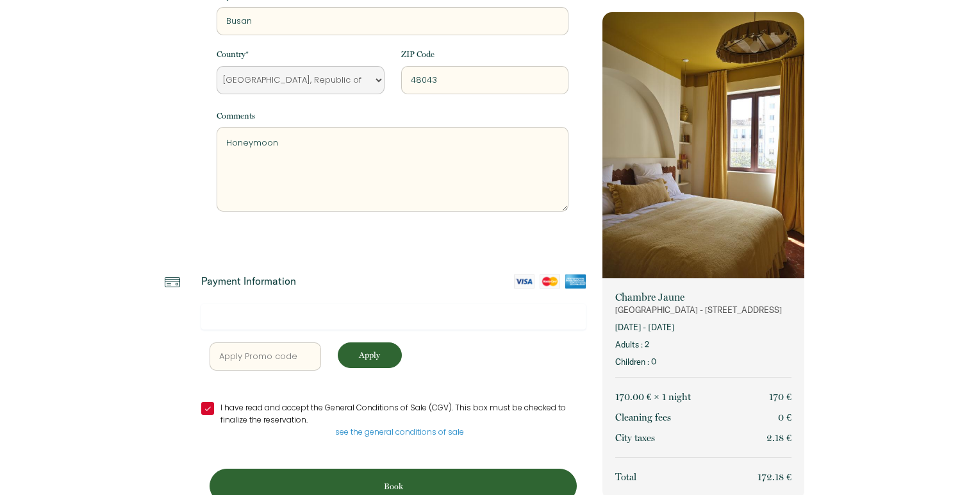
click at [424, 477] on button "Book" at bounding box center [393, 486] width 367 height 35
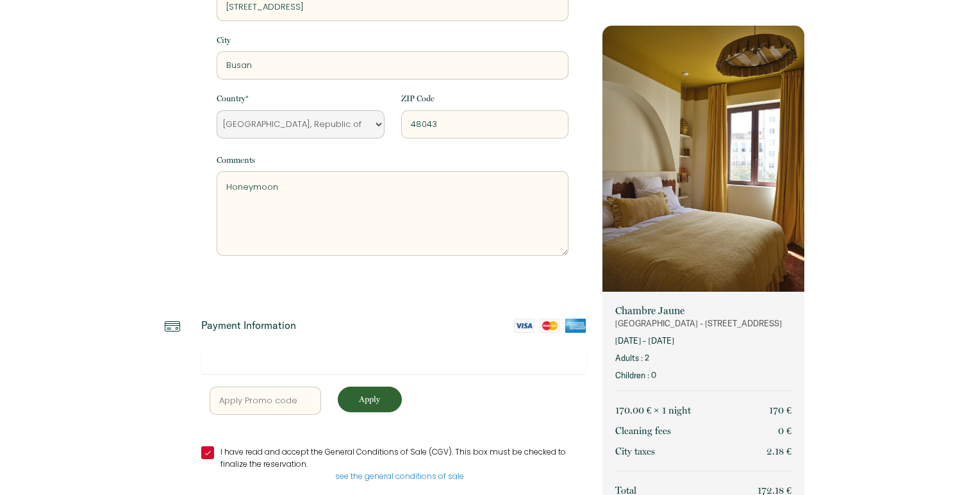
scroll to position [293, 0]
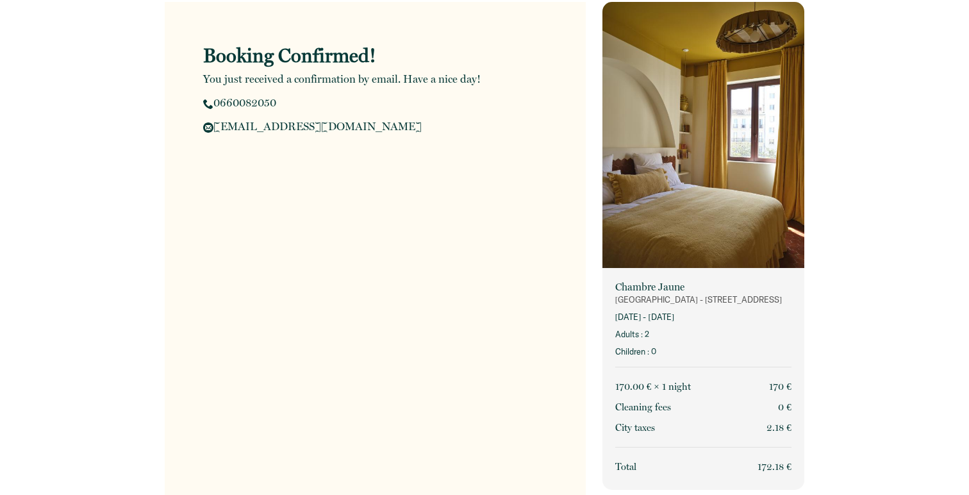
scroll to position [47, 0]
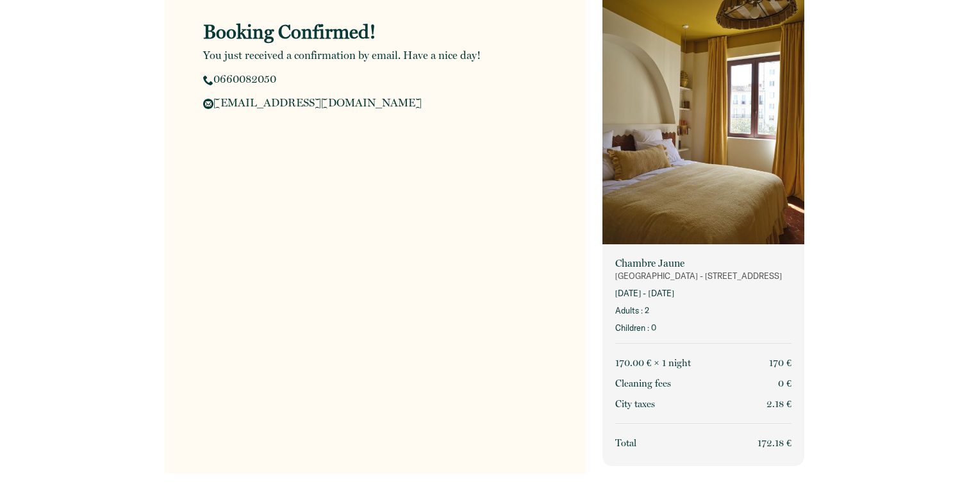
drag, startPoint x: 749, startPoint y: 442, endPoint x: 807, endPoint y: 442, distance: 58.3
click at [807, 442] on div "Chambre Jaune Marseille - 41 rue d'endoume 4 sept. 2025 - 5 sept. 2025 Adults :…" at bounding box center [703, 224] width 219 height 542
copy p "172.18 €"
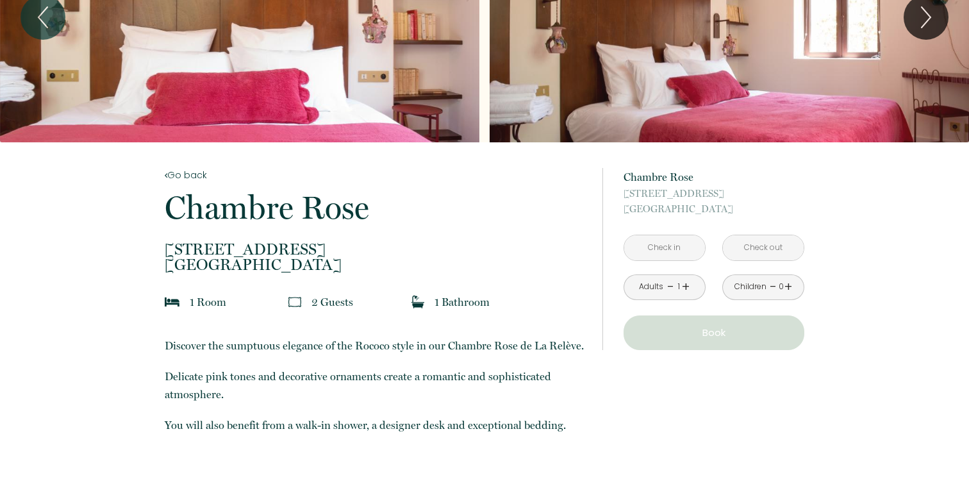
scroll to position [140, 0]
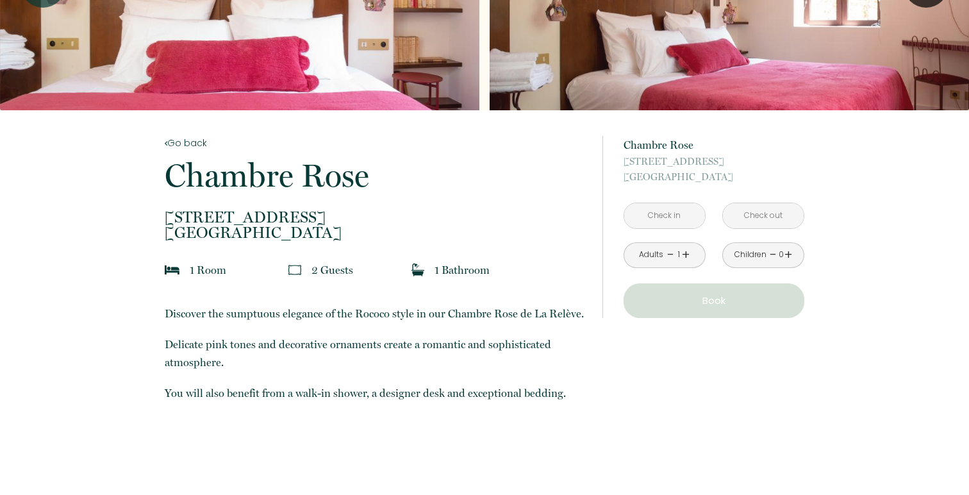
click at [657, 221] on input "text" at bounding box center [665, 215] width 81 height 25
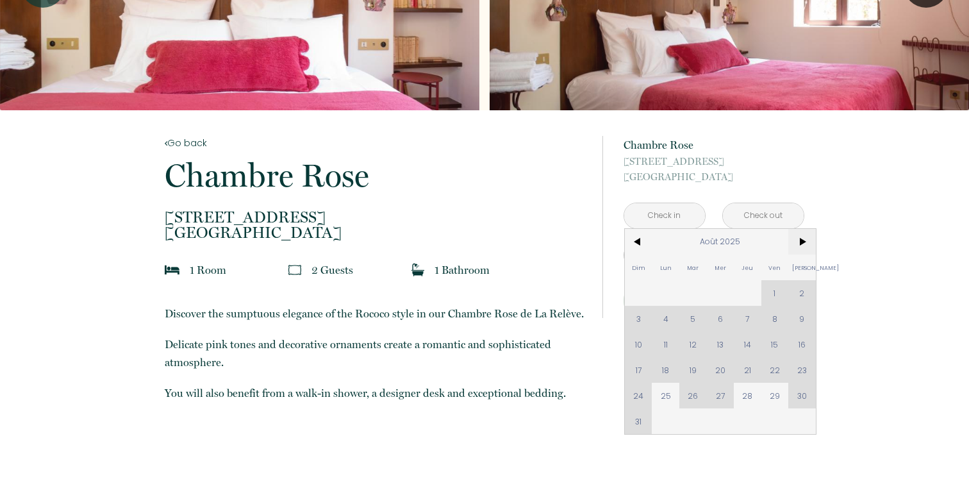
click at [800, 237] on span ">" at bounding box center [803, 242] width 28 height 26
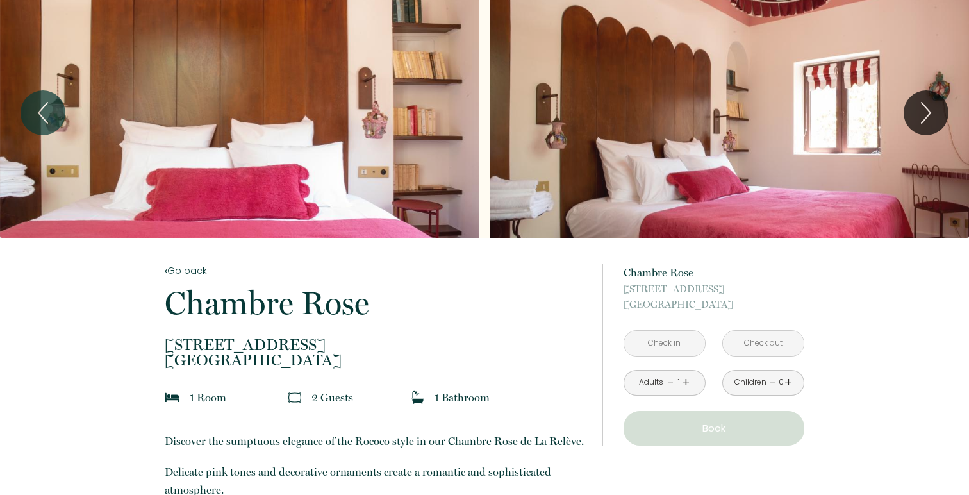
scroll to position [0, 0]
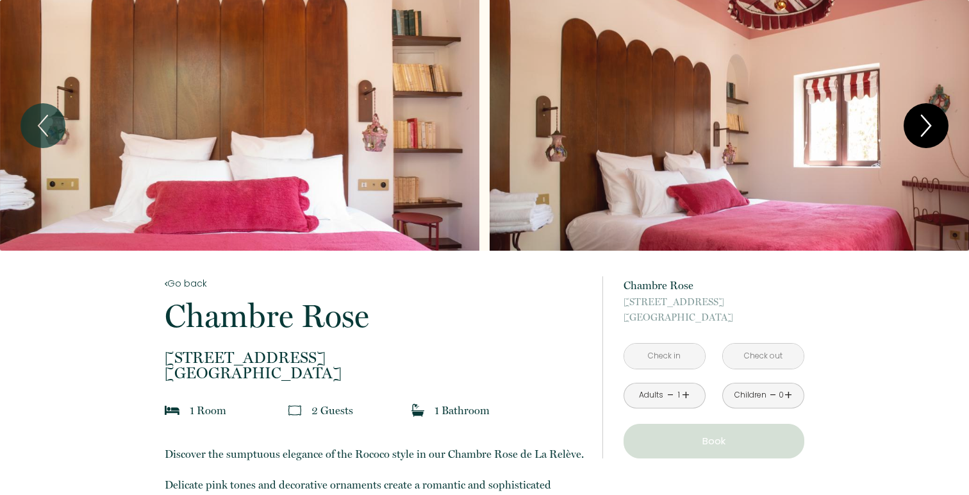
click at [929, 122] on icon "Next" at bounding box center [926, 125] width 9 height 21
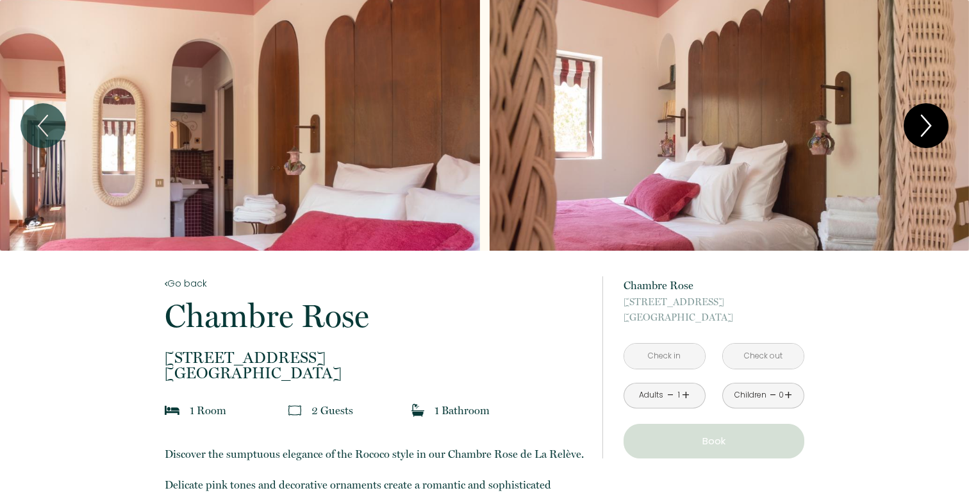
click at [929, 122] on icon "Next" at bounding box center [926, 125] width 9 height 21
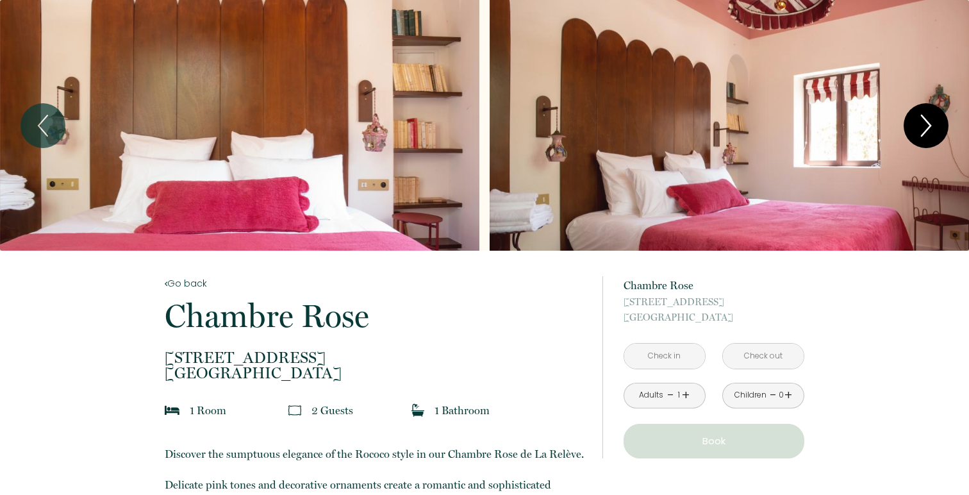
click at [930, 122] on icon "Next" at bounding box center [926, 125] width 9 height 21
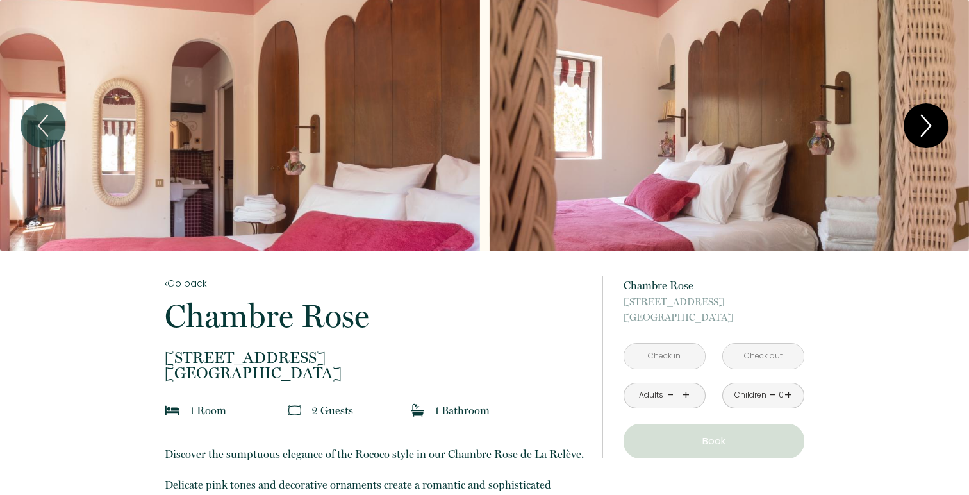
click at [930, 122] on icon "Next" at bounding box center [926, 125] width 9 height 21
